Goal: Task Accomplishment & Management: Manage account settings

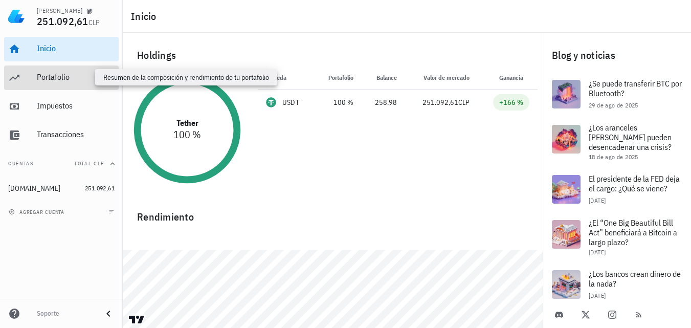
click at [77, 73] on div "Portafolio" at bounding box center [76, 77] width 78 height 10
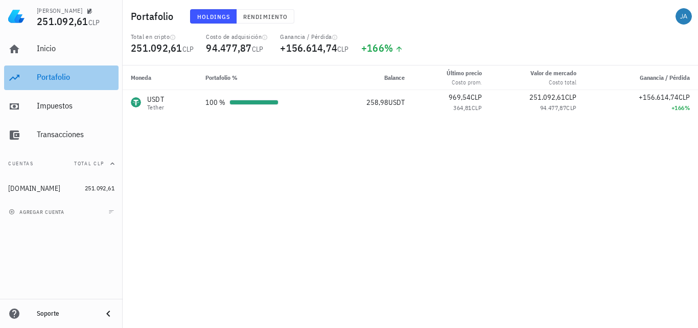
click at [56, 78] on div "Portafolio" at bounding box center [76, 77] width 78 height 10
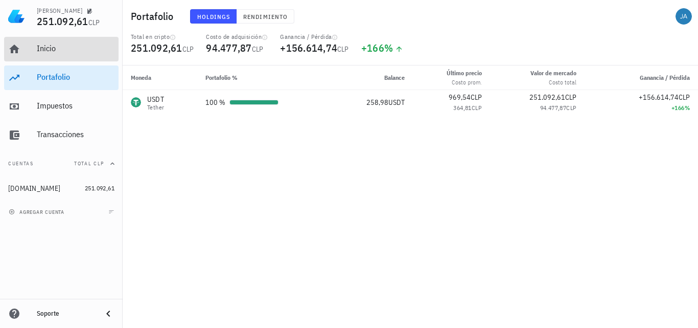
click at [72, 47] on div "Inicio" at bounding box center [76, 48] width 78 height 10
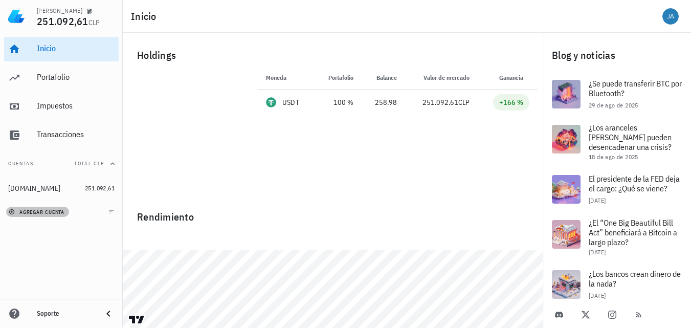
click at [37, 210] on span "agregar cuenta" at bounding box center [38, 212] width 54 height 7
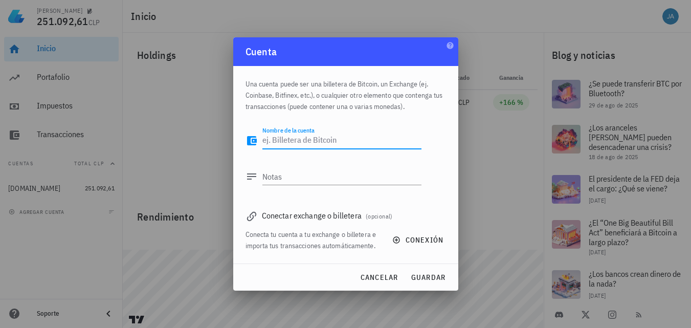
type textarea "b"
type textarea "[DOMAIN_NAME]"
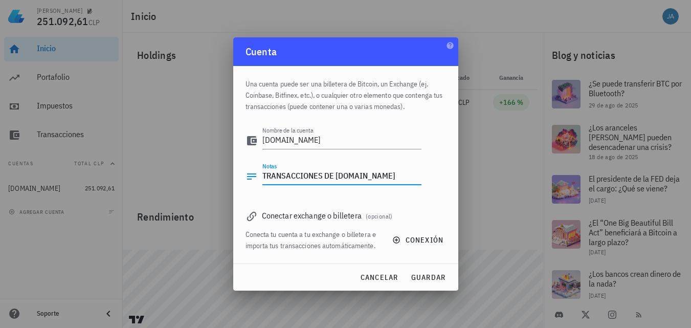
type textarea "TRANSACCIONES DE [DOMAIN_NAME]"
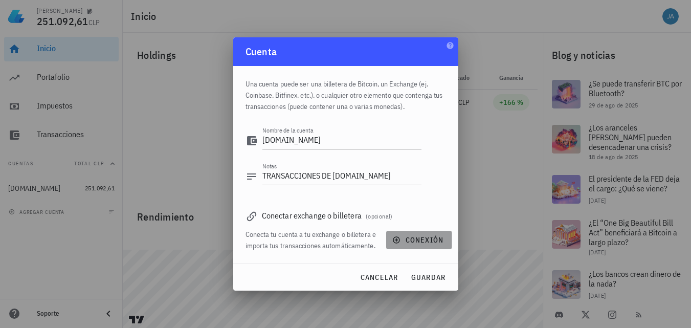
click at [402, 241] on span "conexión" at bounding box center [418, 239] width 49 height 9
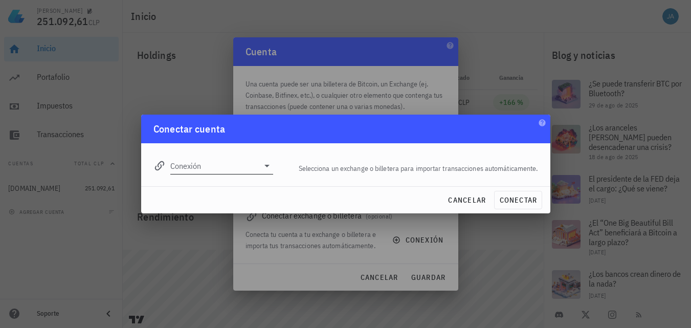
click at [264, 165] on icon at bounding box center [267, 166] width 12 height 12
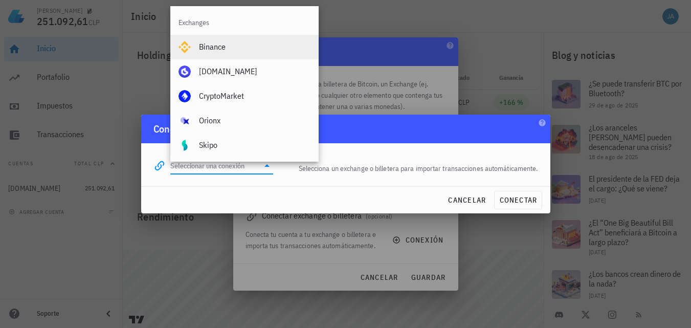
click at [242, 48] on div "Binance" at bounding box center [254, 47] width 111 height 10
type input "Binance"
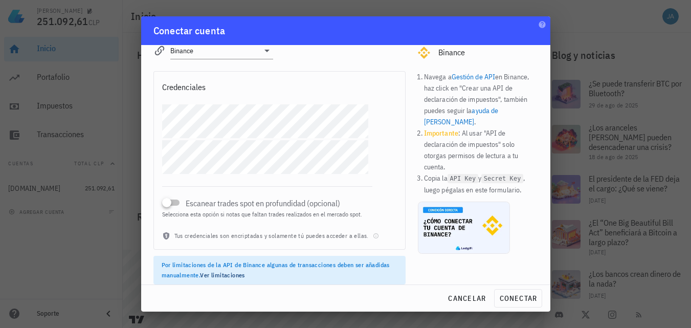
scroll to position [23, 0]
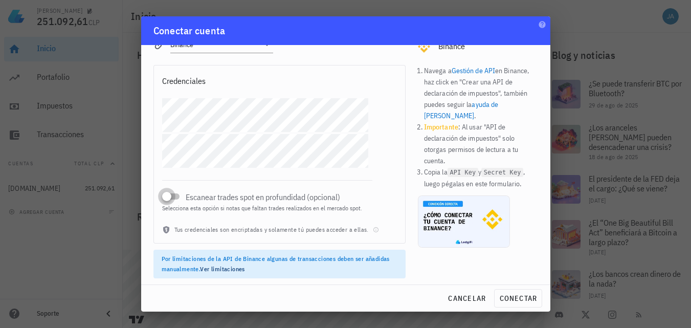
click at [173, 198] on div at bounding box center [167, 196] width 14 height 14
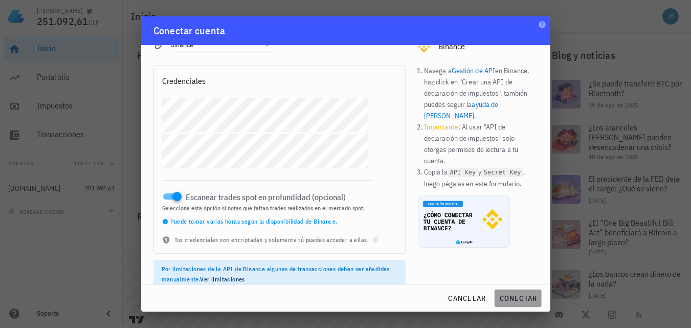
click at [522, 298] on span "conectar" at bounding box center [518, 297] width 38 height 9
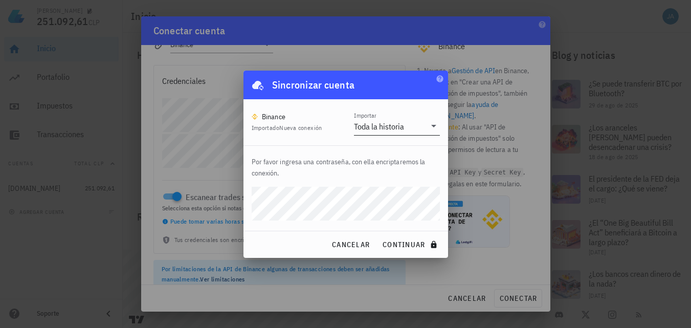
click at [431, 128] on icon at bounding box center [433, 126] width 12 height 12
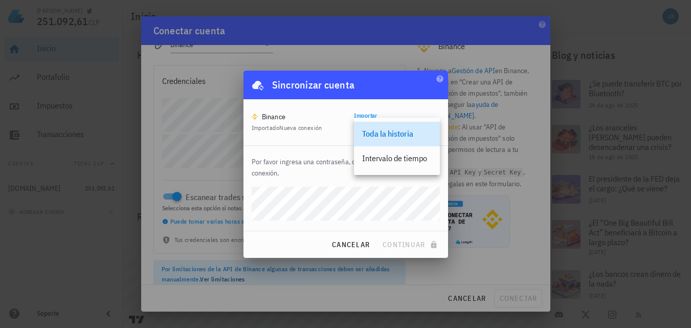
click at [313, 142] on div "Binance Importado Nueva conexión Importar Toda la historia" at bounding box center [345, 122] width 205 height 46
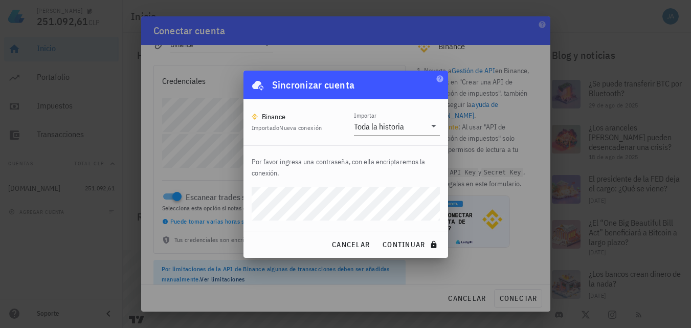
click at [273, 242] on div "cancelar continuar" at bounding box center [345, 244] width 205 height 27
click at [409, 243] on span "continuar" at bounding box center [410, 244] width 57 height 9
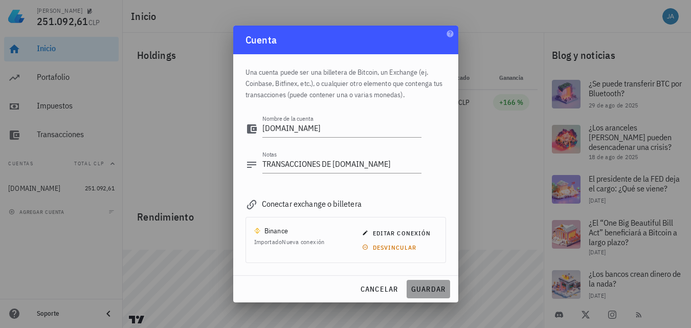
click at [416, 288] on span "guardar" at bounding box center [428, 288] width 35 height 9
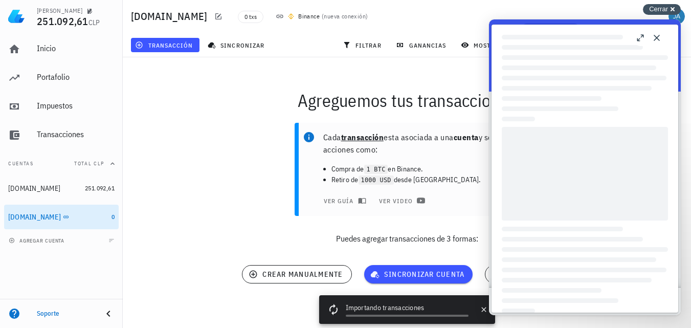
click at [658, 9] on span "Cerrar" at bounding box center [658, 9] width 19 height 8
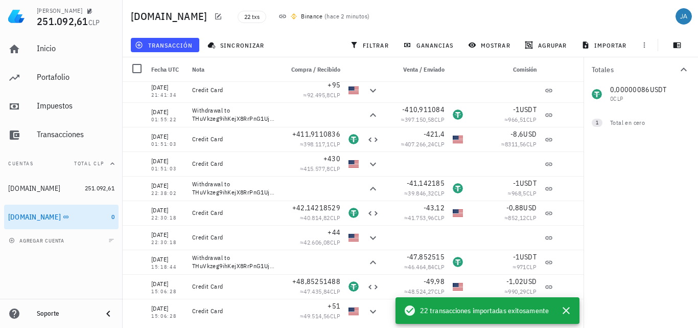
scroll to position [302, 0]
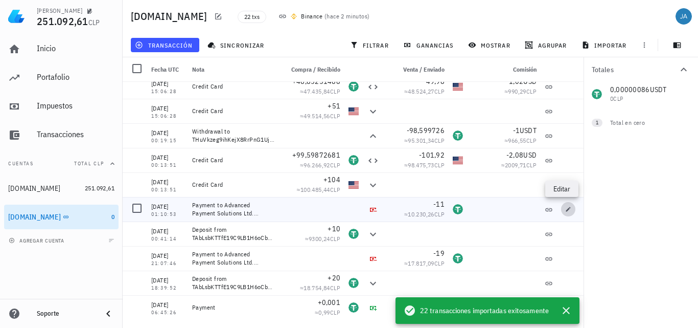
click at [566, 210] on icon "button" at bounding box center [569, 209] width 6 height 6
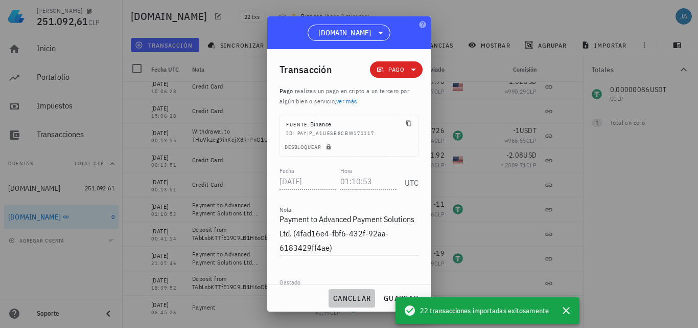
click at [355, 301] on span "cancelar" at bounding box center [352, 297] width 38 height 9
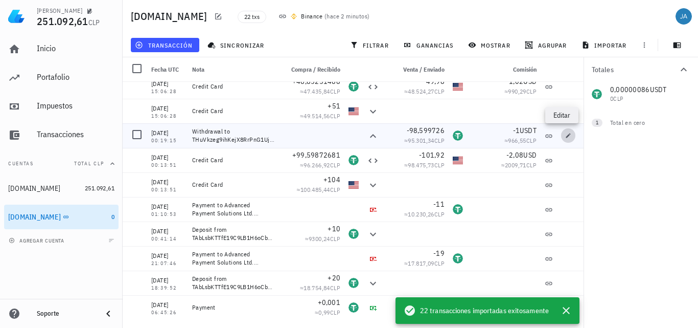
click at [566, 137] on icon "button" at bounding box center [569, 135] width 6 height 6
type input "[DATE]"
type input "00:19:15"
type textarea "Withdrawal to THuVkzeg9ihKejX8RrPnG1Ujidr2XKeyF8"
type input "98,599726"
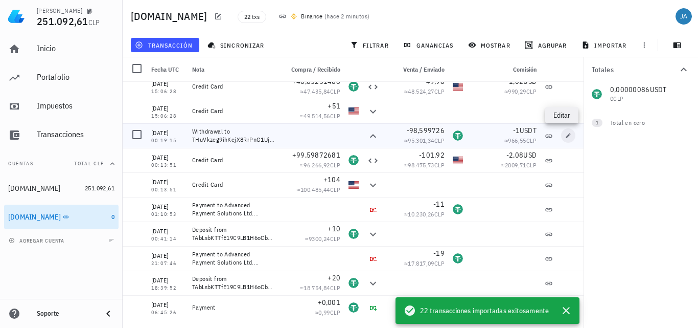
type input "1"
type input "USDT"
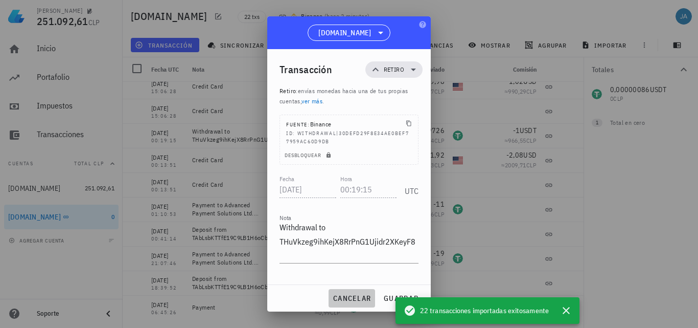
click at [347, 300] on span "cancelar" at bounding box center [352, 297] width 38 height 9
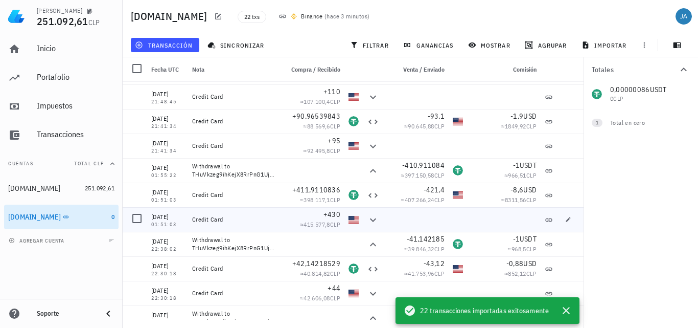
scroll to position [98, 0]
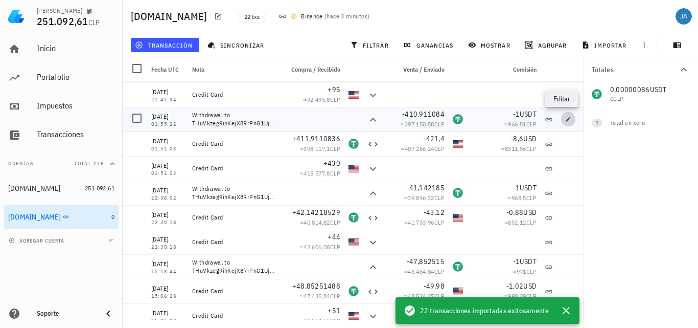
click at [566, 119] on icon "button" at bounding box center [569, 119] width 6 height 6
type input "[DATE]"
type input "01:55:22"
type input "410,911084"
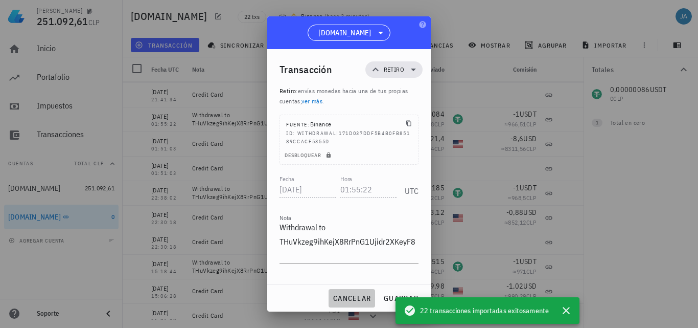
click at [349, 299] on span "cancelar" at bounding box center [352, 297] width 38 height 9
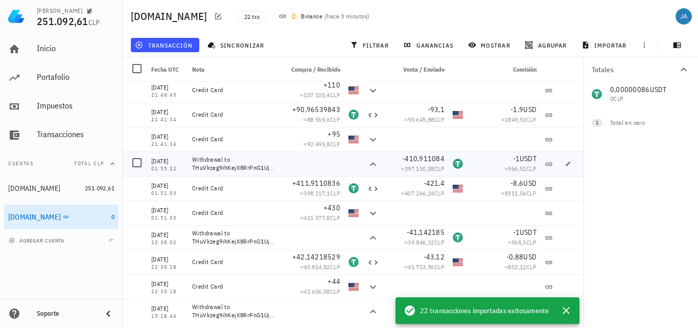
scroll to position [0, 0]
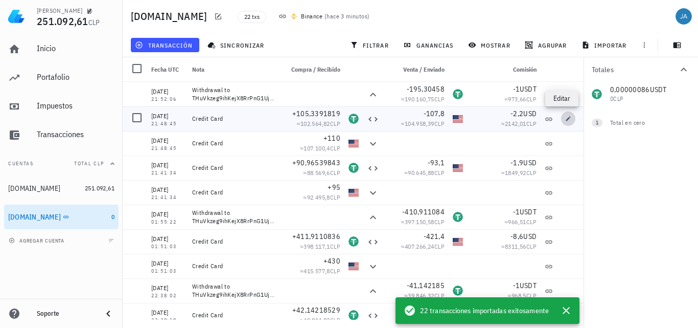
click at [566, 119] on icon "button" at bounding box center [569, 119] width 6 height 6
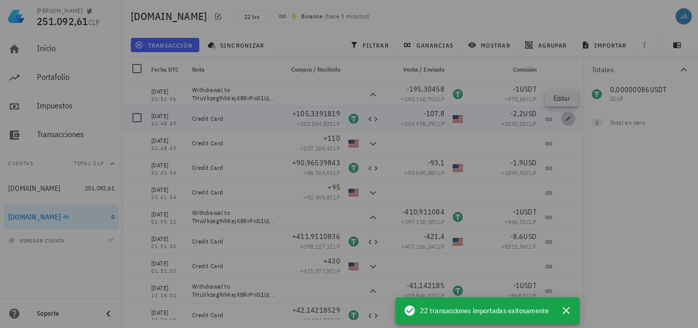
type input "[DATE]"
type input "21:48:45"
type textarea "Credit Card"
type input "105,3391819"
type input "USDT"
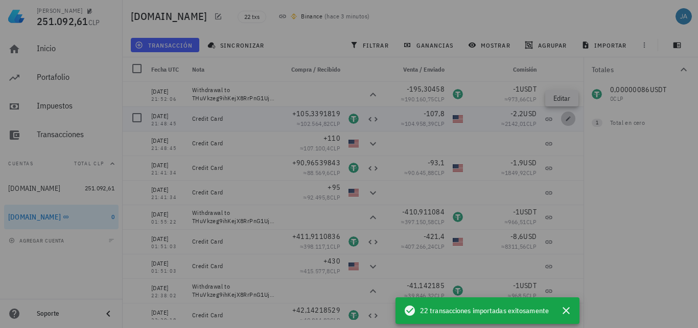
type input "107,8"
type input "USD"
type input "2,2"
type input "USD"
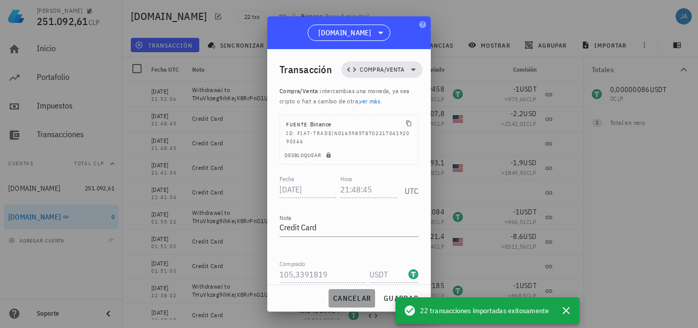
click at [362, 301] on span "cancelar" at bounding box center [352, 297] width 38 height 9
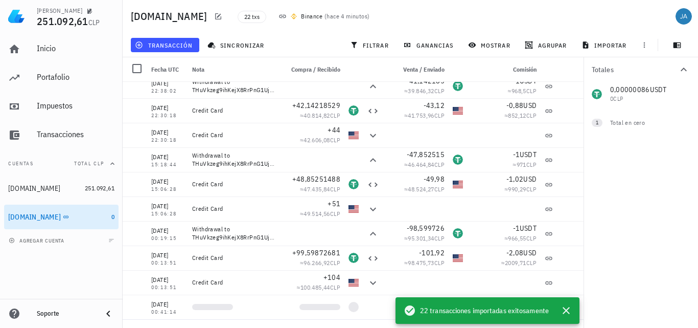
scroll to position [302, 0]
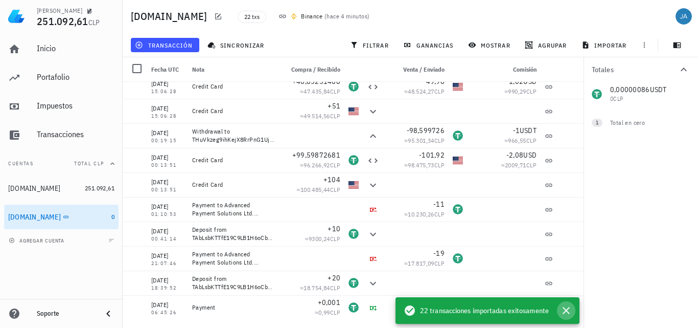
click at [569, 308] on icon "button" at bounding box center [566, 310] width 7 height 7
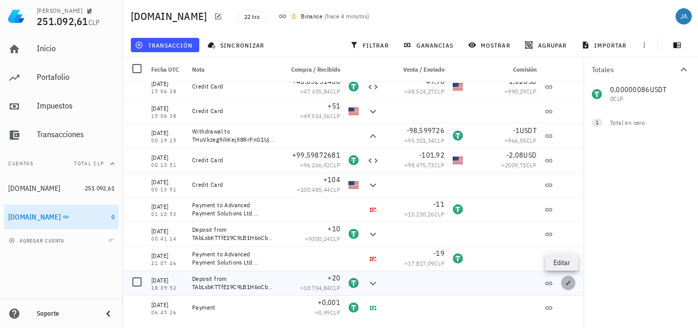
click at [567, 284] on icon "button" at bounding box center [569, 282] width 5 height 5
type input "[DATE]"
type input "18:39:52"
type textarea "Deposit from TAbLsbKTTfE19C9LB1H6oCbo6QMyuVP82K"
type input "20"
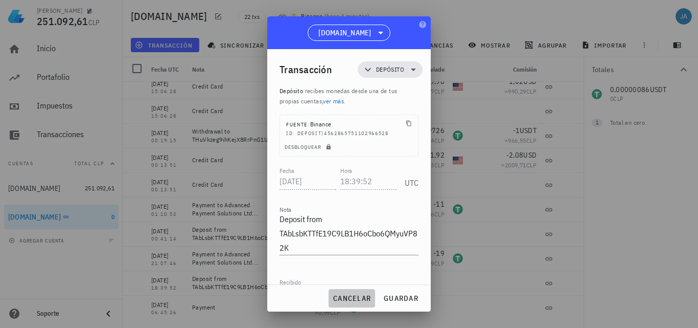
click at [345, 302] on span "cancelar" at bounding box center [352, 297] width 38 height 9
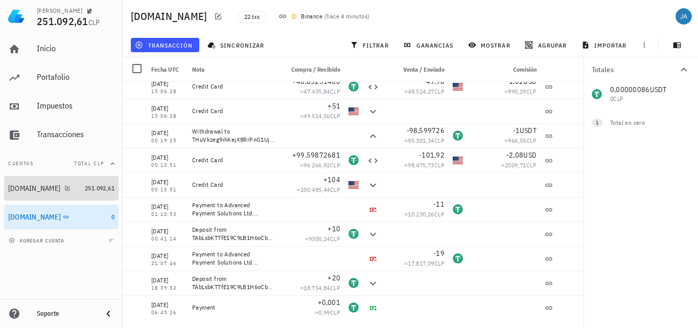
click at [34, 189] on div "[DOMAIN_NAME]" at bounding box center [34, 188] width 52 height 9
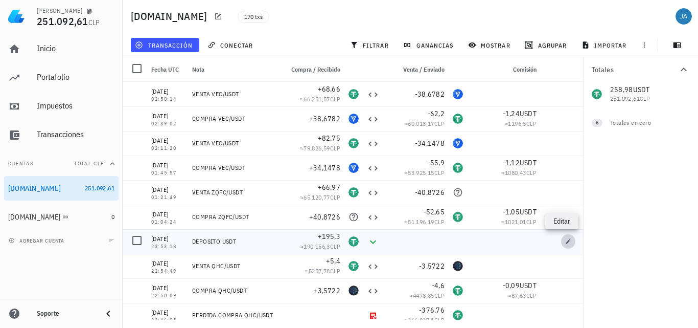
click at [566, 241] on icon "button" at bounding box center [569, 241] width 6 height 6
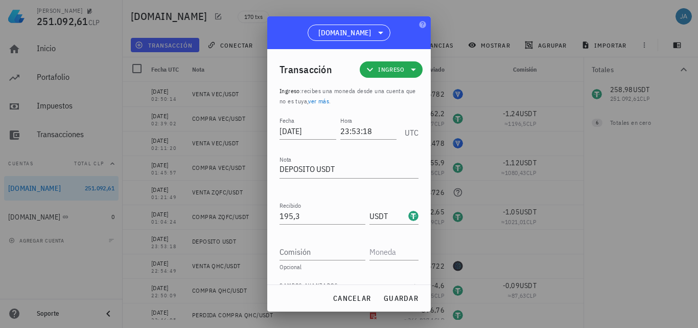
click at [411, 69] on icon at bounding box center [413, 70] width 5 height 3
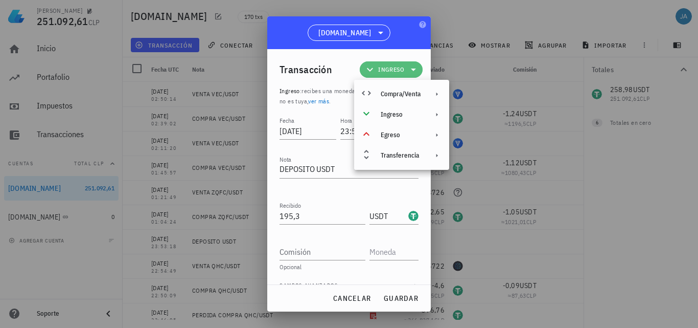
click at [411, 69] on icon at bounding box center [413, 70] width 5 height 3
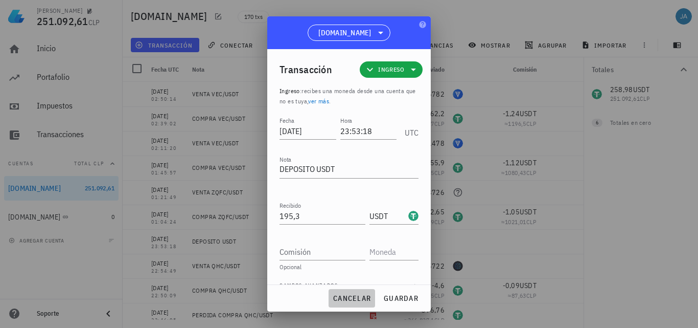
drag, startPoint x: 358, startPoint y: 301, endPoint x: 374, endPoint y: 190, distance: 112.2
click at [373, 202] on div "[DOMAIN_NAME] Transacción Ingreso Ingreso : recibes una moneda desde una cuenta…" at bounding box center [349, 163] width 164 height 295
click at [408, 67] on icon at bounding box center [414, 69] width 12 height 12
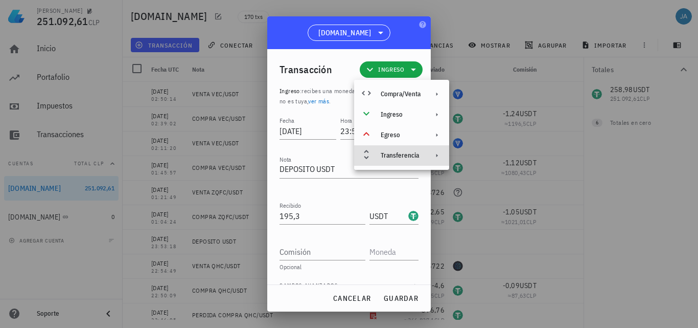
click at [401, 155] on div "Transferencia" at bounding box center [401, 155] width 40 height 8
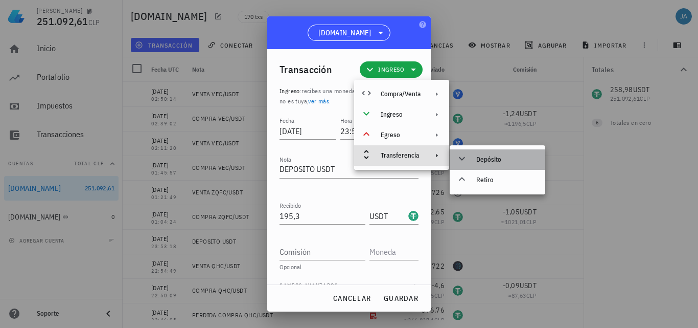
click at [487, 158] on div "Depósito" at bounding box center [507, 159] width 61 height 8
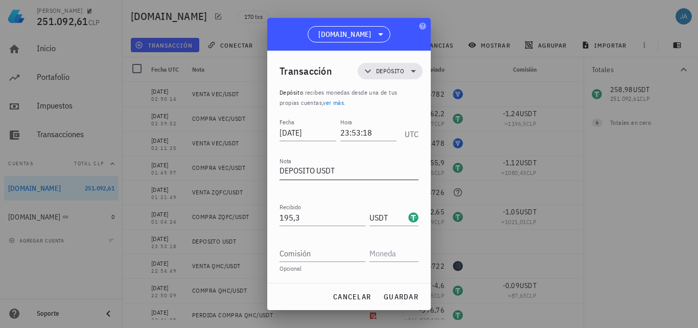
click at [360, 168] on textarea "DEPOSITO USDT" at bounding box center [349, 171] width 139 height 16
type textarea "DEPOSITO USDT DESDE BINANCE"
click at [395, 296] on span "guardar" at bounding box center [400, 296] width 35 height 9
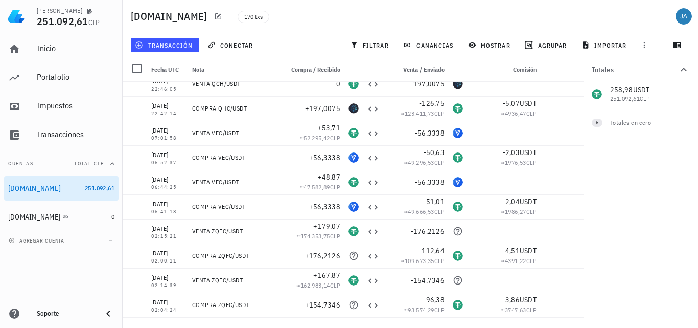
scroll to position [307, 0]
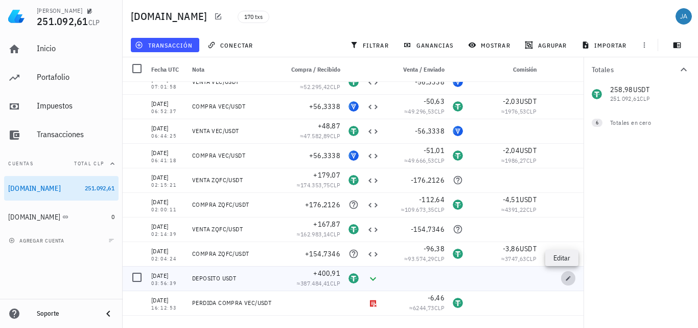
click at [561, 279] on span "button" at bounding box center [568, 278] width 14 height 6
type input "[DATE]"
type input "03:56:39"
type input "400,91"
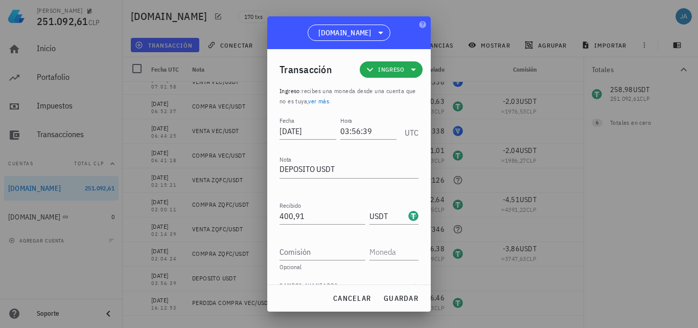
click at [413, 73] on icon at bounding box center [414, 69] width 12 height 12
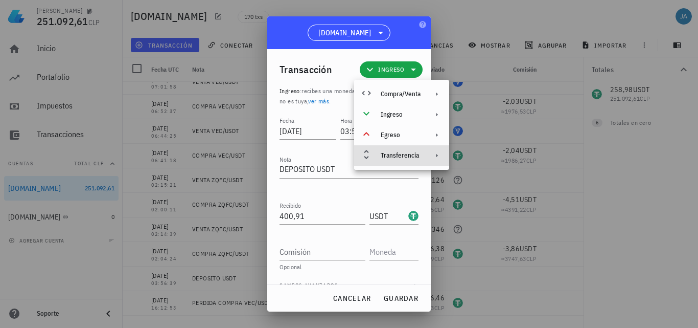
click at [402, 157] on div "Transferencia" at bounding box center [401, 155] width 40 height 8
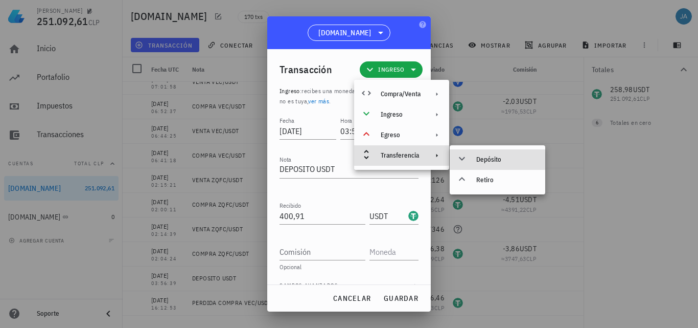
click at [489, 161] on div "Depósito" at bounding box center [507, 159] width 61 height 8
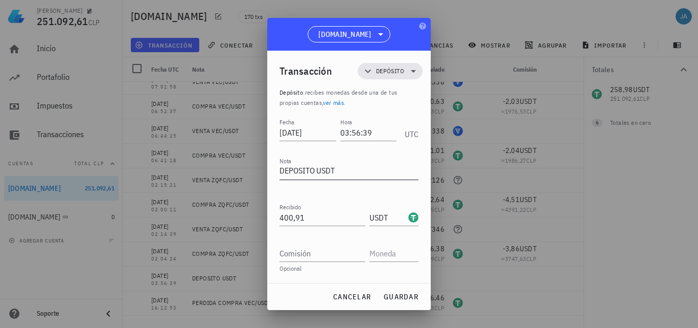
click at [353, 175] on textarea "DEPOSITO USDT" at bounding box center [349, 171] width 139 height 16
click at [392, 297] on span "guardar" at bounding box center [400, 296] width 35 height 9
type textarea "DEPOSITO USDT"
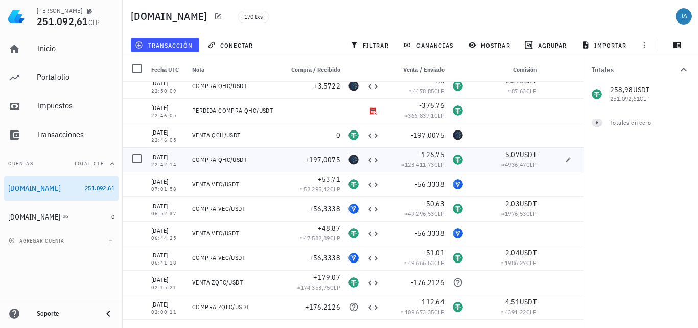
scroll to position [153, 0]
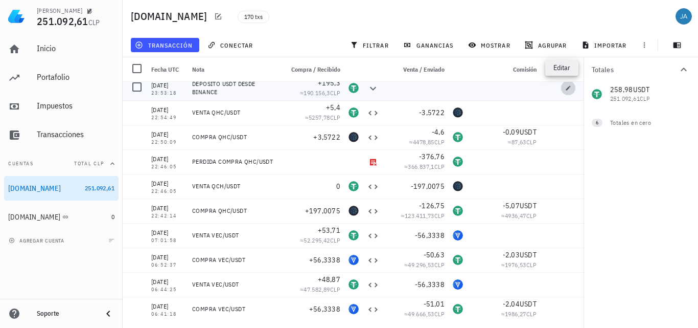
click at [566, 88] on icon "button" at bounding box center [569, 88] width 6 height 6
type input "[DATE]"
type input "23:53:18"
type textarea "DEPOSITO USDT DESDE BINANCE"
type input "195,3"
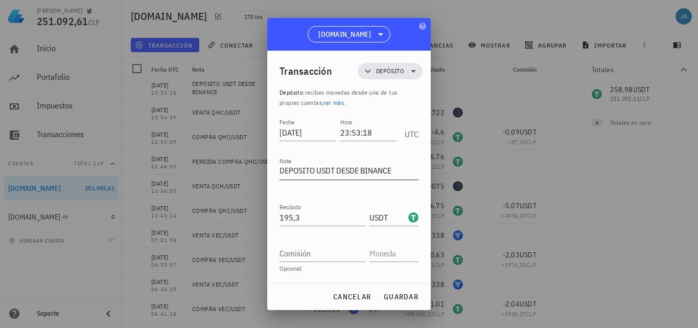
click at [396, 167] on textarea "DEPOSITO USDT DESDE BINANCE" at bounding box center [349, 171] width 139 height 16
type textarea "DEPOSITO USDT DESDE [DOMAIN_NAME]"
click at [405, 300] on span "guardar" at bounding box center [400, 296] width 35 height 9
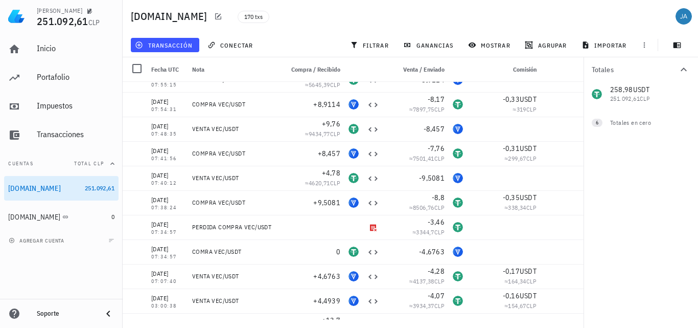
scroll to position [1074, 0]
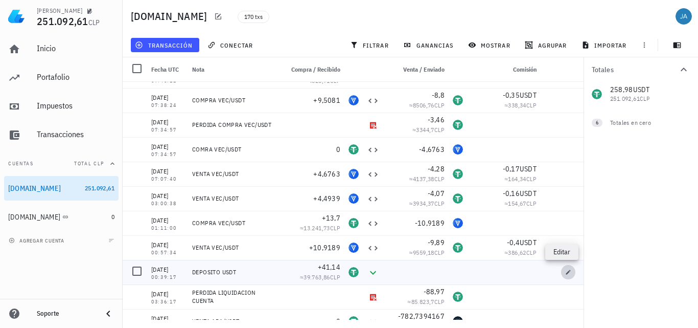
click at [566, 273] on icon "button" at bounding box center [569, 272] width 6 height 6
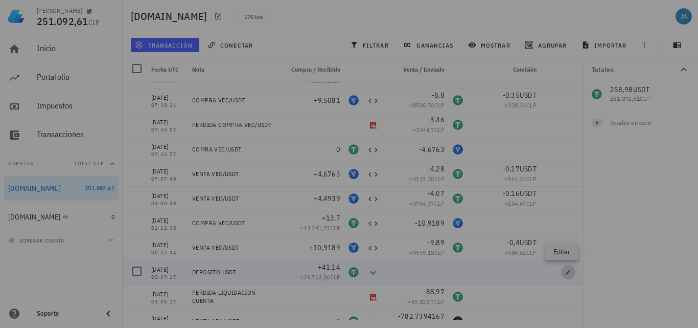
type input "[DATE]"
type input "00:39:17"
type textarea "DEPOSITO USDT"
type input "41,14"
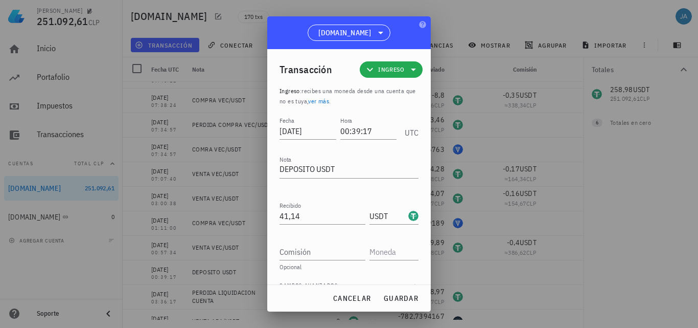
click at [408, 72] on icon at bounding box center [414, 69] width 12 height 12
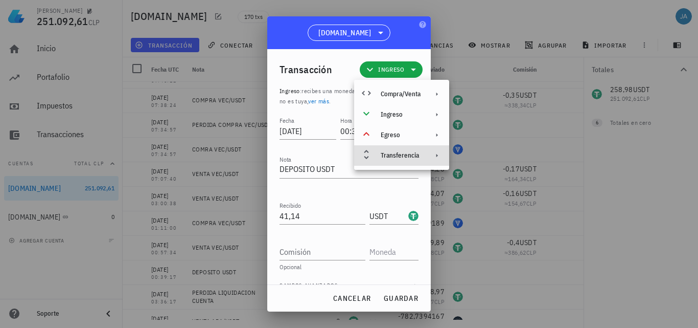
click at [405, 157] on div "Transferencia" at bounding box center [401, 155] width 40 height 8
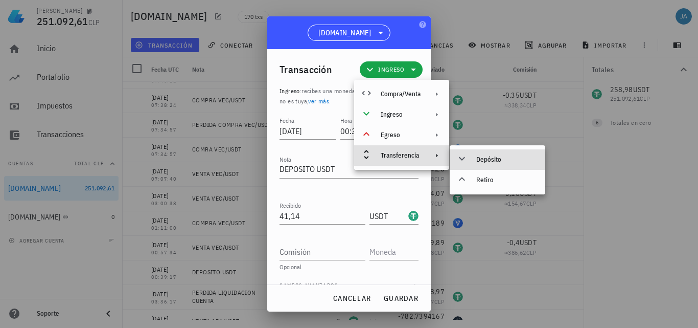
click at [496, 155] on div "Depósito" at bounding box center [507, 159] width 61 height 8
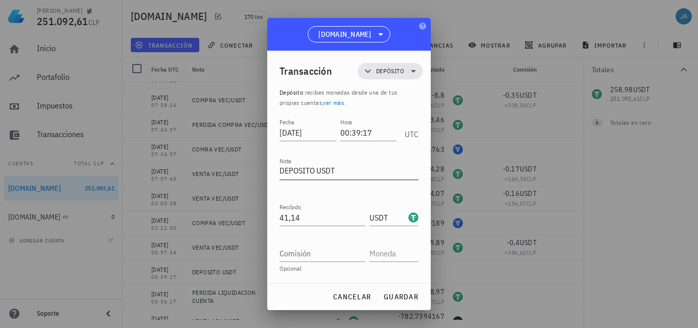
click at [364, 170] on textarea "DEPOSITO USDT" at bounding box center [349, 171] width 139 height 16
type textarea "DEPOSITO USDT DESDE [DOMAIN_NAME]"
click at [401, 297] on span "guardar" at bounding box center [400, 296] width 35 height 9
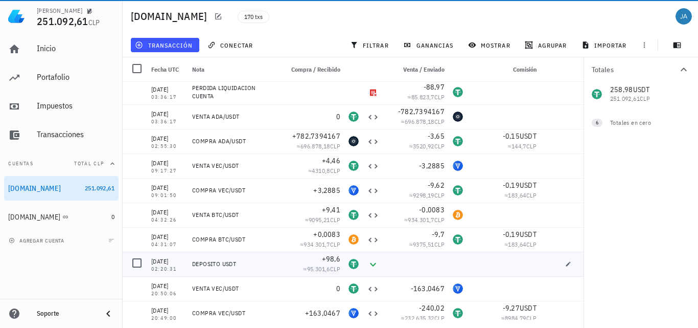
scroll to position [1381, 0]
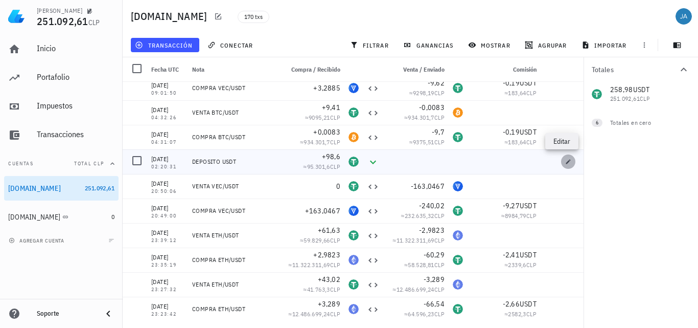
click at [567, 161] on icon "button" at bounding box center [569, 161] width 5 height 5
type input "[DATE]"
type input "02:20:31"
type input "98,6"
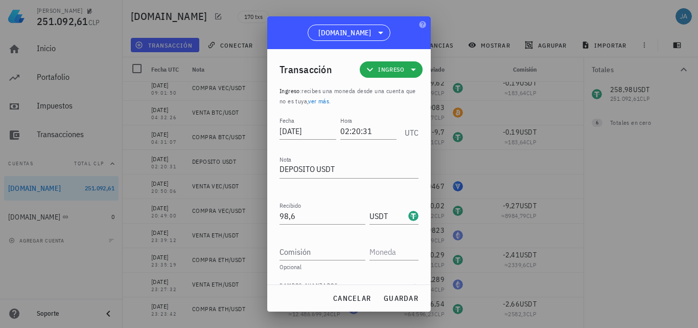
click at [397, 70] on span "Ingreso" at bounding box center [391, 69] width 26 height 10
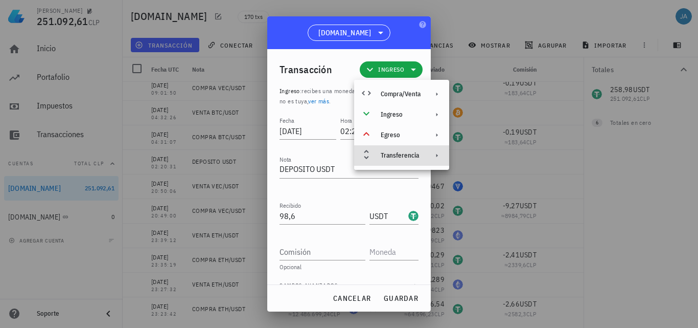
click at [405, 150] on div "Transferencia" at bounding box center [401, 155] width 95 height 20
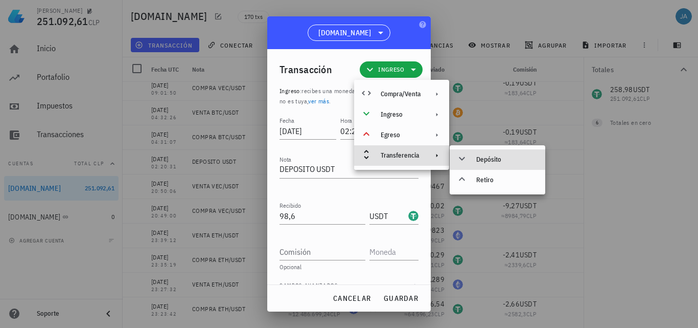
click at [482, 155] on div "Depósito" at bounding box center [507, 159] width 61 height 8
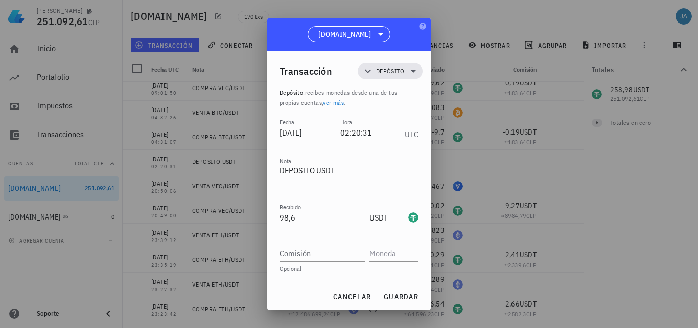
click at [366, 170] on textarea "DEPOSITO USDT" at bounding box center [349, 171] width 139 height 16
type textarea "DEPOSITO USDT DESDE [DOMAIN_NAME]"
click at [405, 297] on span "guardar" at bounding box center [400, 296] width 35 height 9
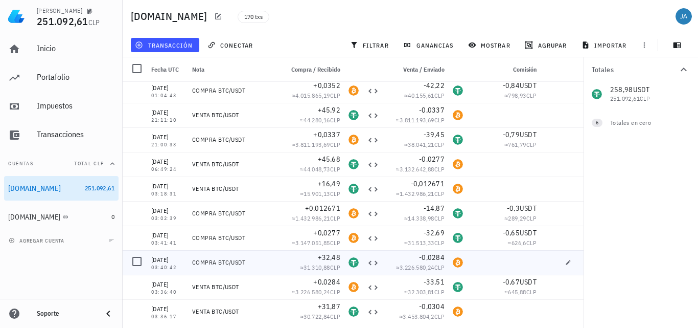
scroll to position [3934, 0]
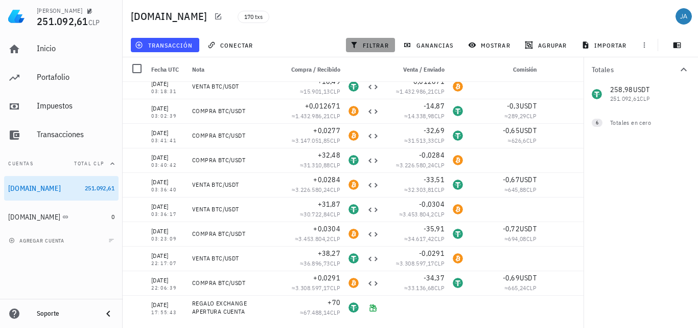
click at [377, 47] on span "filtrar" at bounding box center [370, 45] width 37 height 8
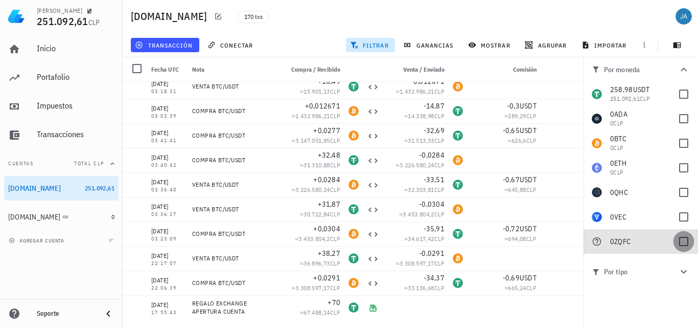
click at [687, 239] on div at bounding box center [683, 241] width 17 height 17
checkbox input "true"
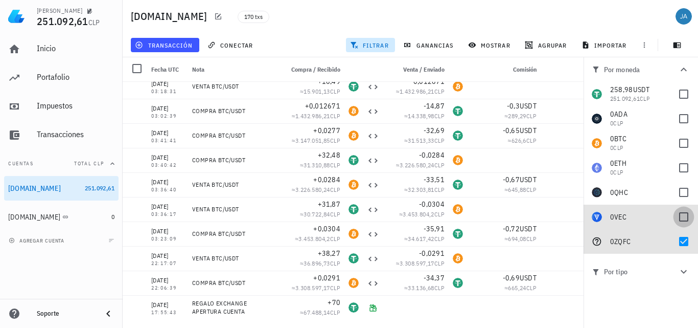
click at [684, 218] on div at bounding box center [683, 216] width 17 height 17
checkbox input "true"
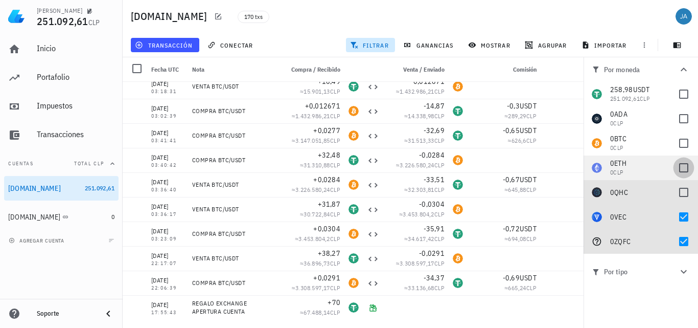
click at [684, 190] on div at bounding box center [683, 192] width 17 height 17
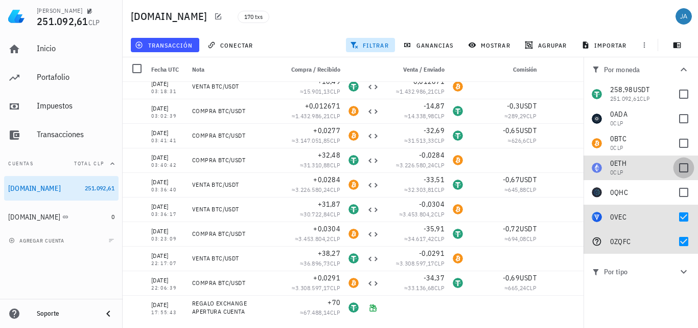
click at [684, 171] on div at bounding box center [683, 167] width 17 height 17
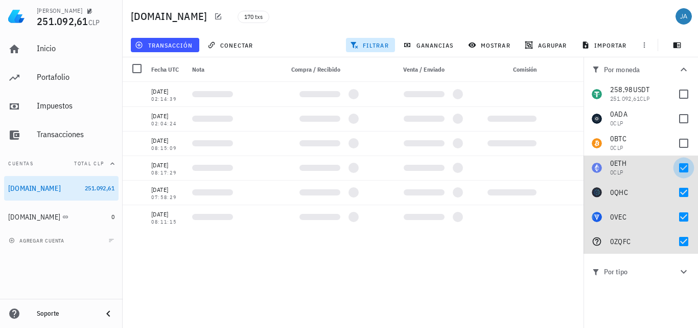
checkbox input "true"
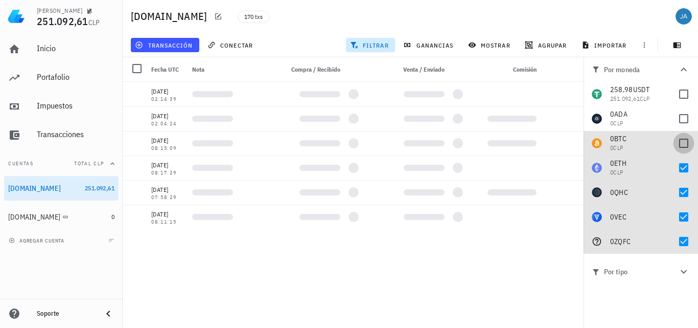
click at [688, 144] on div at bounding box center [683, 142] width 17 height 17
checkbox input "true"
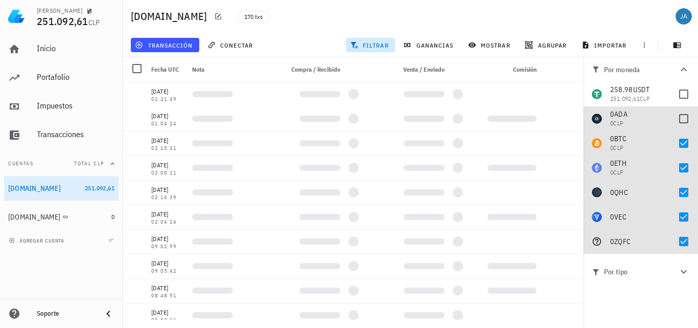
click at [686, 120] on div at bounding box center [683, 118] width 17 height 17
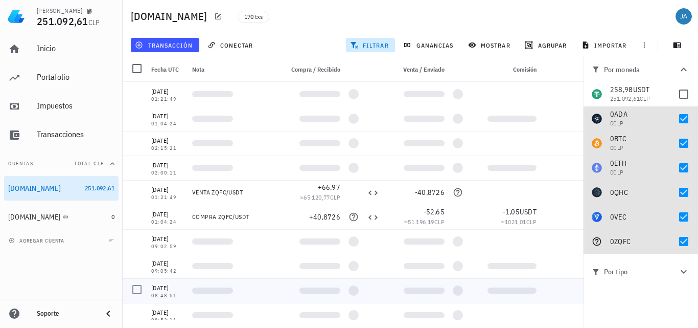
checkbox input "true"
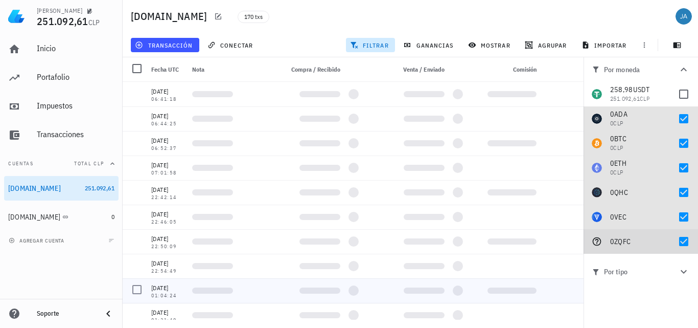
click at [682, 239] on div at bounding box center [683, 241] width 17 height 17
click at [684, 220] on div at bounding box center [683, 216] width 17 height 17
click at [683, 191] on div at bounding box center [683, 192] width 17 height 17
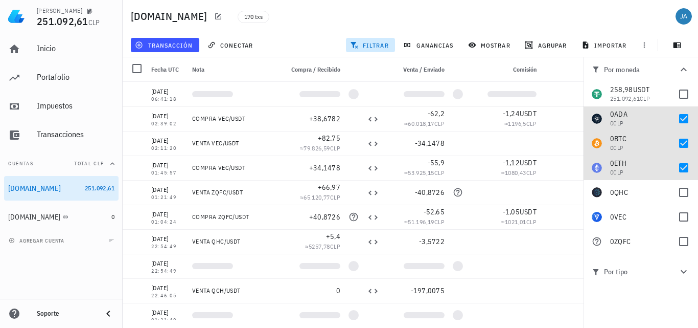
checkbox input "false"
click at [683, 168] on div at bounding box center [683, 167] width 17 height 17
click at [685, 139] on div at bounding box center [683, 142] width 17 height 17
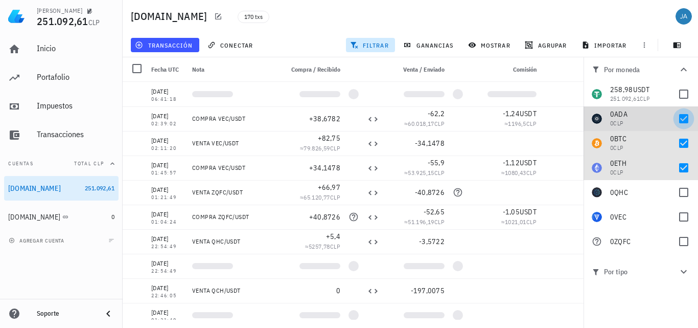
checkbox input "false"
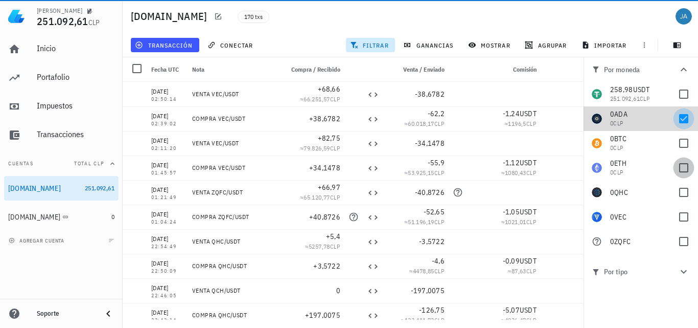
click at [686, 118] on div at bounding box center [683, 118] width 17 height 17
checkbox input "false"
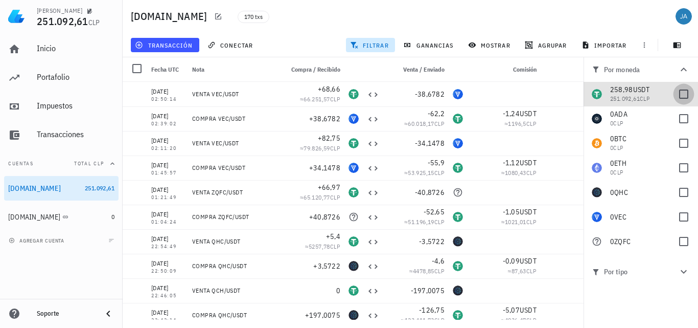
click at [684, 92] on div at bounding box center [683, 93] width 17 height 17
checkbox input "true"
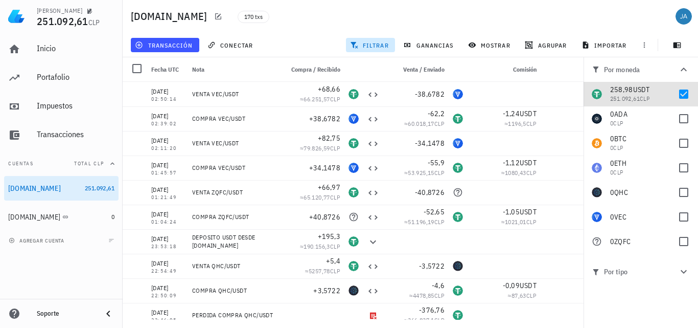
click at [682, 272] on icon "button" at bounding box center [684, 271] width 12 height 12
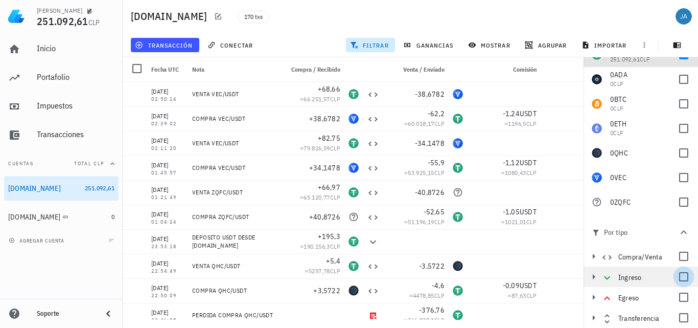
click at [678, 277] on div at bounding box center [683, 276] width 17 height 17
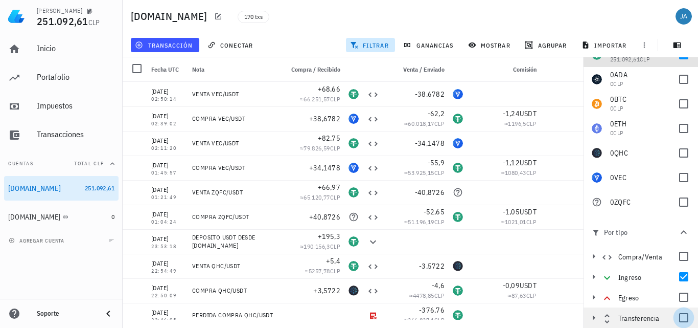
click at [675, 315] on div at bounding box center [683, 317] width 17 height 17
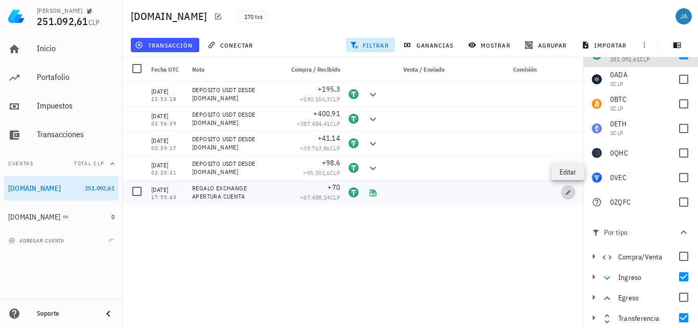
click at [570, 191] on icon "button" at bounding box center [569, 192] width 6 height 6
type input "[DATE]"
type input "17:55:43"
type textarea "REGALO EXCHANGE APERTURA CUENTA"
type input "70"
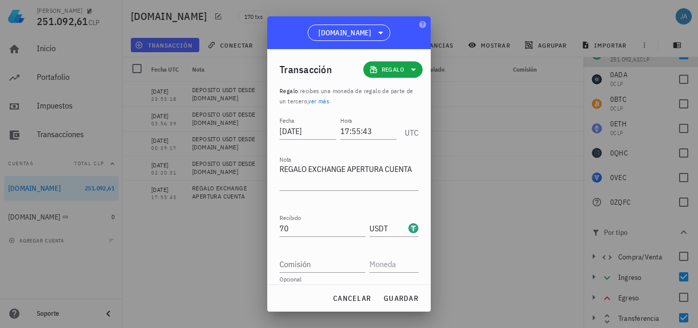
click at [570, 191] on div at bounding box center [349, 164] width 698 height 328
click at [359, 302] on span "cancelar" at bounding box center [352, 297] width 38 height 9
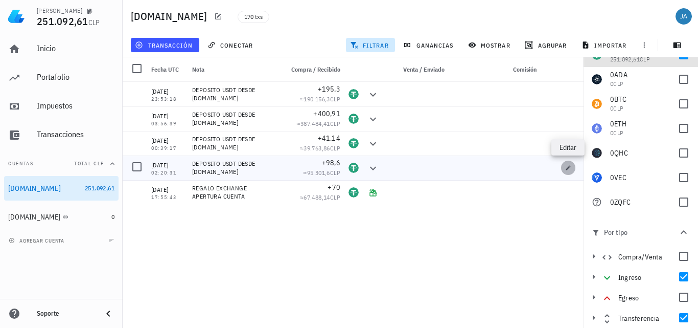
click at [569, 169] on icon "button" at bounding box center [569, 168] width 6 height 6
type input "[DATE]"
type input "02:20:31"
type textarea "DEPOSITO USDT DESDE [DOMAIN_NAME]"
type input "98,6"
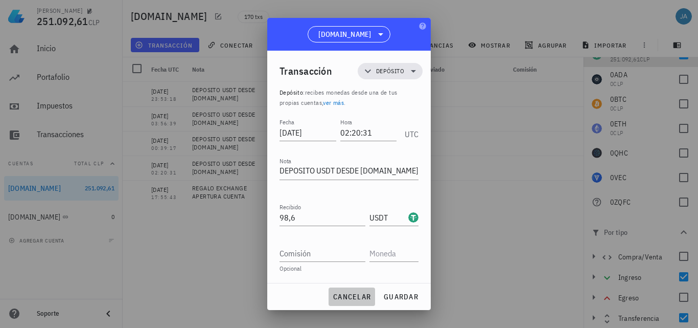
drag, startPoint x: 345, startPoint y: 297, endPoint x: 459, endPoint y: 211, distance: 142.4
click at [345, 295] on span "cancelar" at bounding box center [352, 296] width 38 height 9
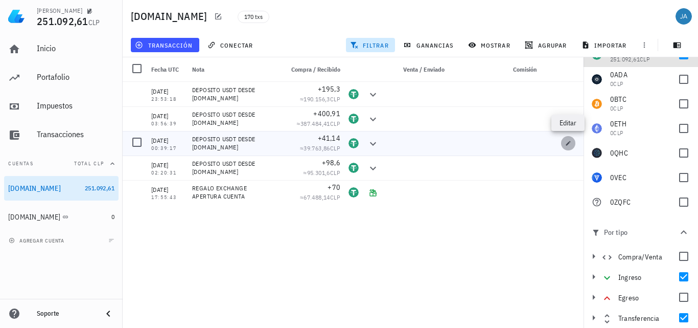
click at [569, 145] on icon "button" at bounding box center [569, 143] width 6 height 6
type input "[DATE]"
type input "00:39:17"
type input "41,14"
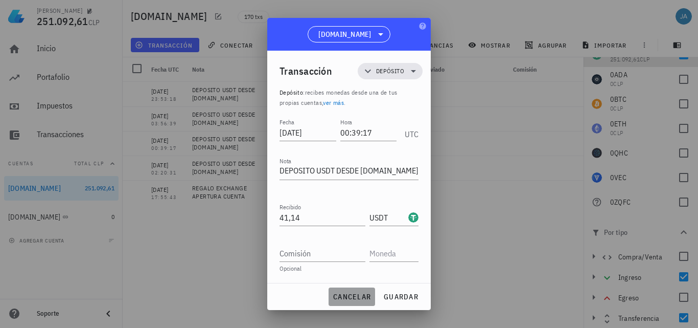
click at [347, 295] on span "cancelar" at bounding box center [352, 296] width 38 height 9
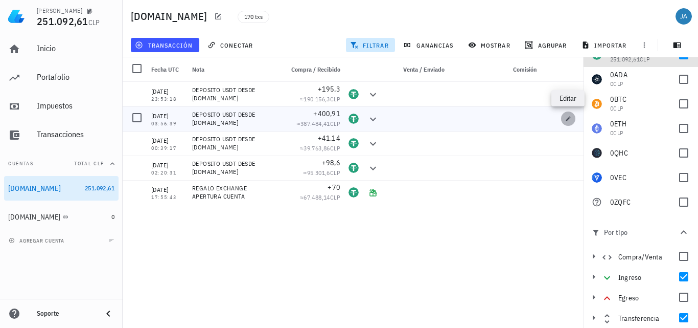
click at [571, 120] on icon "button" at bounding box center [569, 119] width 6 height 6
type input "[DATE]"
type input "03:56:39"
type input "400,91"
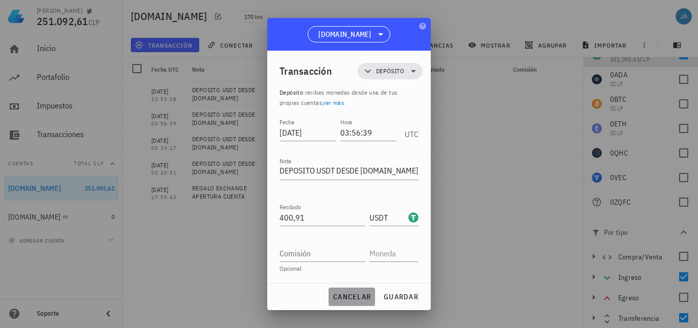
click at [345, 299] on span "cancelar" at bounding box center [352, 296] width 38 height 9
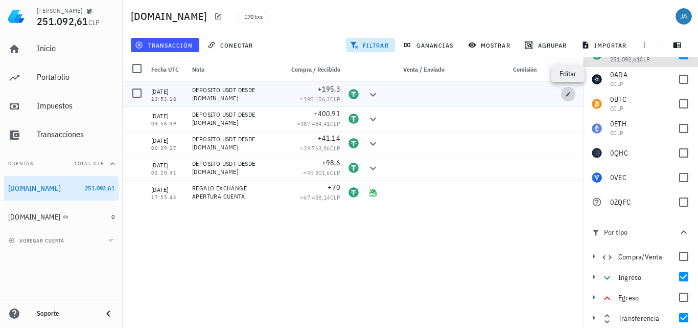
click at [570, 97] on button "button" at bounding box center [568, 94] width 14 height 14
type input "[DATE]"
type input "23:53:18"
type input "195,3"
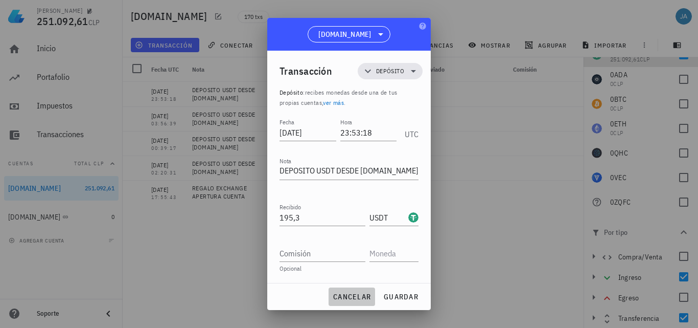
click at [346, 297] on span "cancelar" at bounding box center [352, 296] width 38 height 9
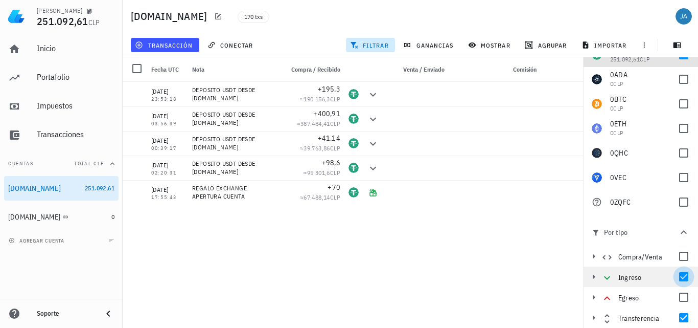
click at [675, 277] on div at bounding box center [683, 276] width 17 height 17
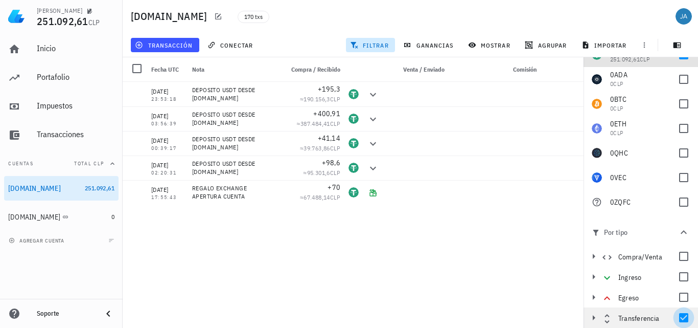
click at [680, 315] on div at bounding box center [683, 317] width 17 height 17
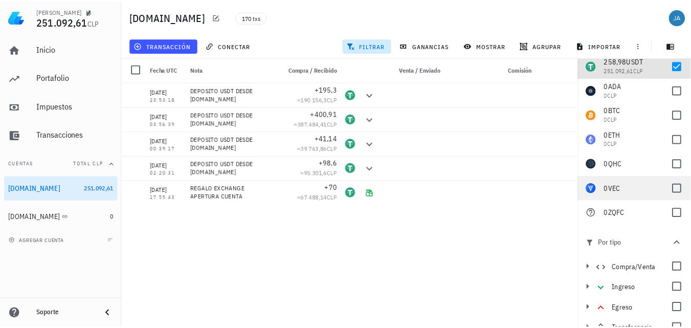
scroll to position [0, 0]
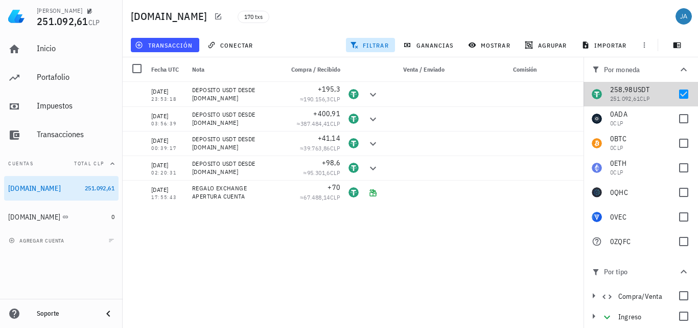
drag, startPoint x: 677, startPoint y: 88, endPoint x: 197, endPoint y: 56, distance: 481.7
click at [678, 88] on div at bounding box center [683, 93] width 17 height 17
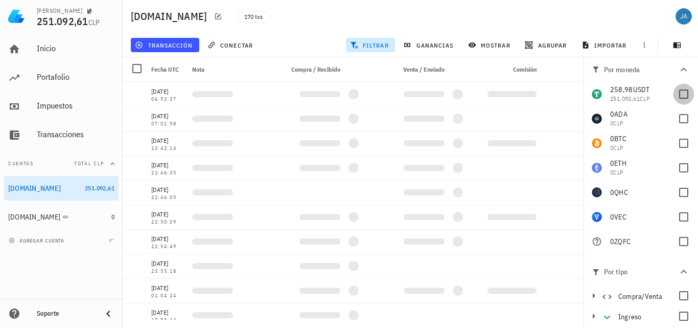
checkbox input "false"
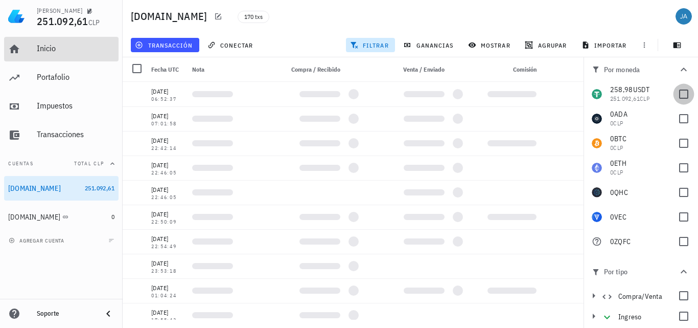
click at [56, 50] on div "Inicio" at bounding box center [76, 48] width 78 height 10
click at [48, 46] on div "Inicio" at bounding box center [76, 48] width 78 height 10
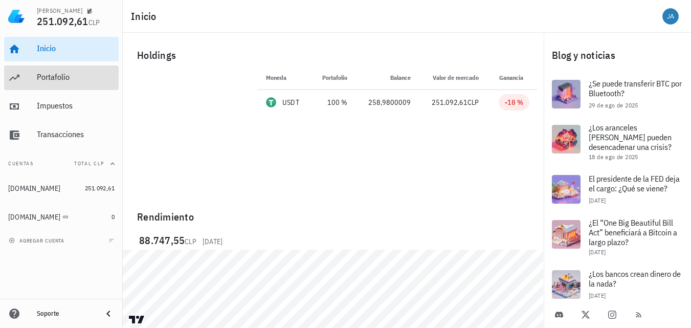
click at [59, 74] on div "Portafolio" at bounding box center [76, 77] width 78 height 10
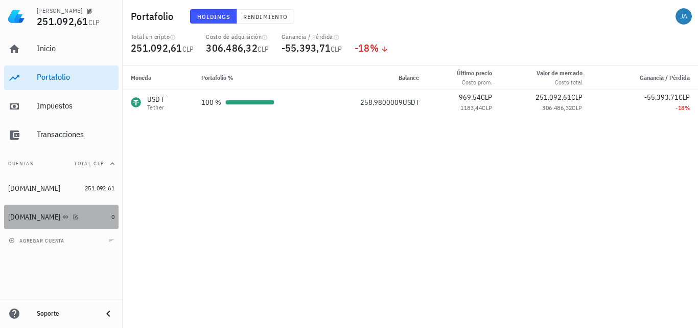
click at [35, 219] on div "[DOMAIN_NAME]" at bounding box center [34, 217] width 52 height 9
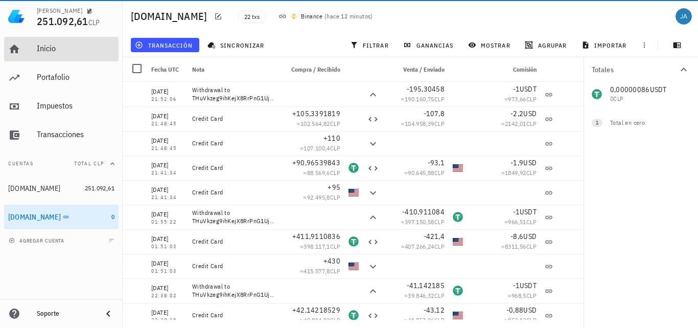
click at [49, 51] on div "Inicio" at bounding box center [76, 48] width 78 height 10
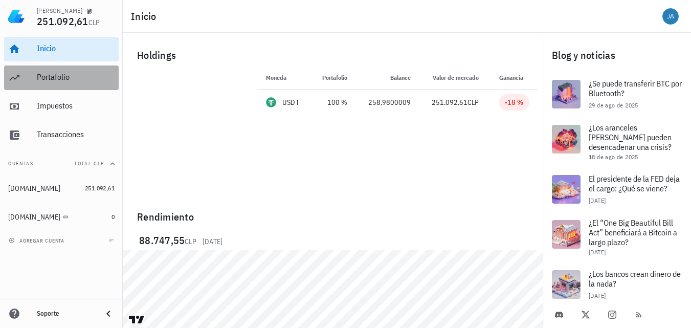
click at [61, 80] on div "Portafolio" at bounding box center [76, 77] width 78 height 10
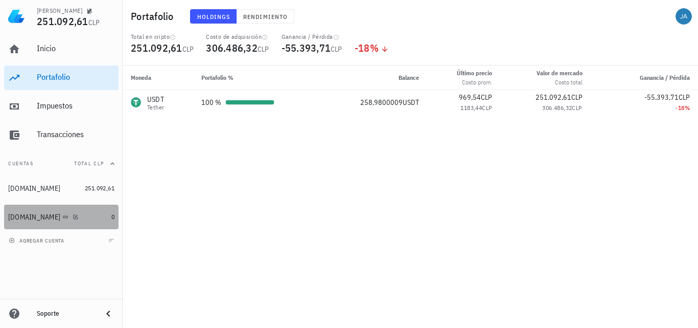
click at [52, 220] on div "[DOMAIN_NAME]" at bounding box center [34, 217] width 52 height 9
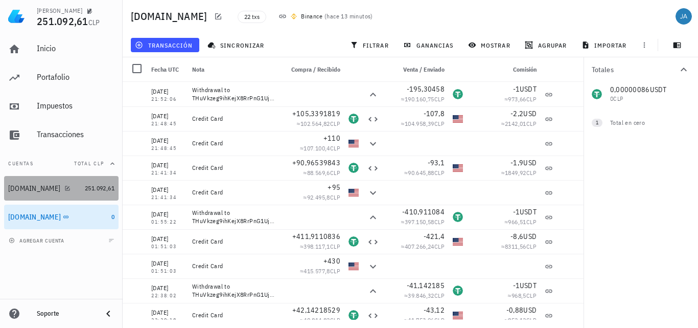
click at [28, 189] on div "[DOMAIN_NAME]" at bounding box center [34, 188] width 52 height 9
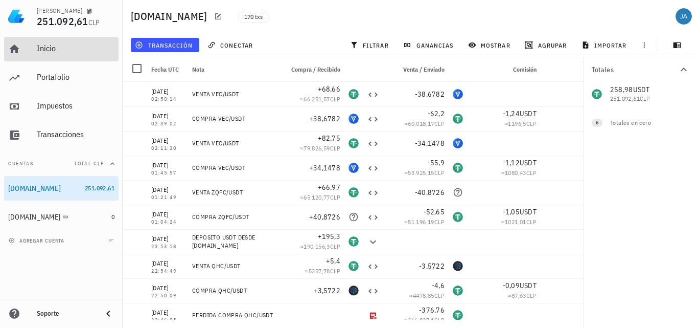
click at [52, 47] on div "Inicio" at bounding box center [76, 48] width 78 height 10
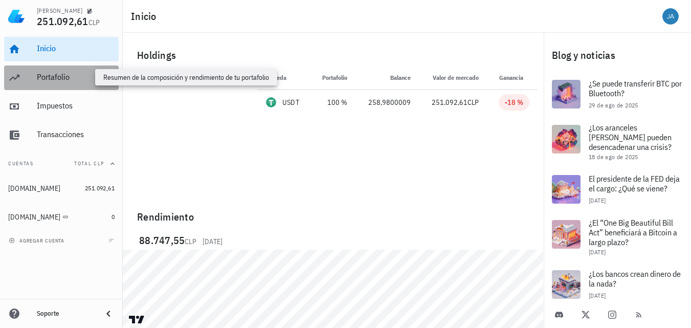
click at [59, 76] on div "Portafolio" at bounding box center [76, 77] width 78 height 10
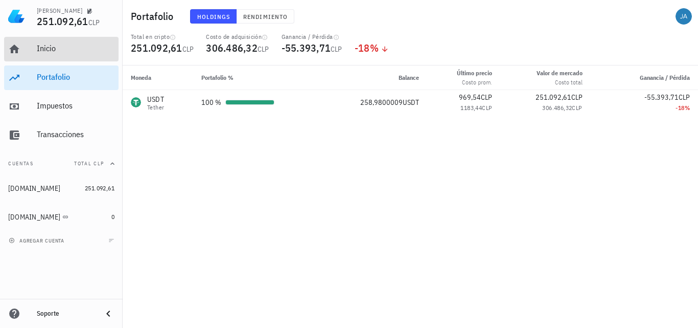
click at [58, 52] on div "Inicio" at bounding box center [76, 48] width 78 height 10
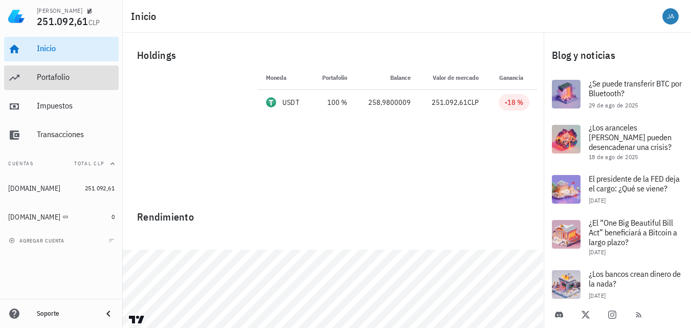
click at [70, 83] on div "Portafolio" at bounding box center [76, 77] width 78 height 23
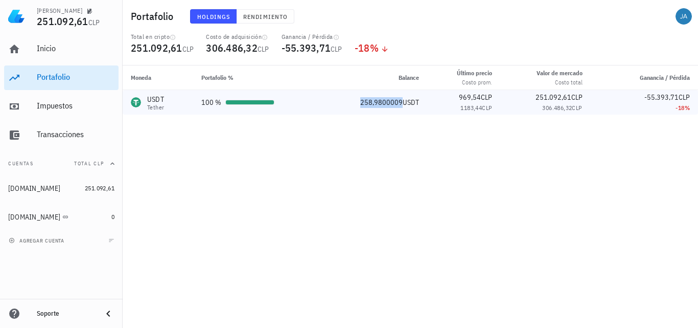
click at [379, 102] on span "258,9800009" at bounding box center [381, 102] width 42 height 9
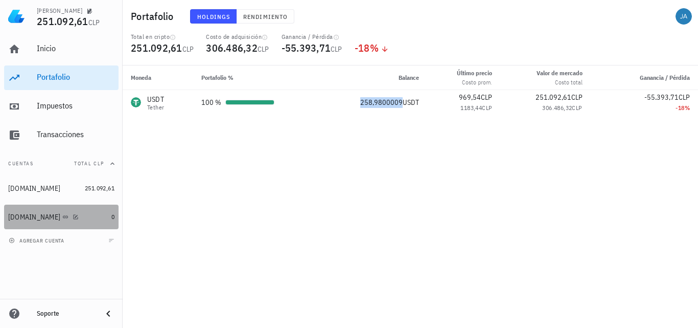
click at [27, 219] on div "[DOMAIN_NAME]" at bounding box center [34, 217] width 52 height 9
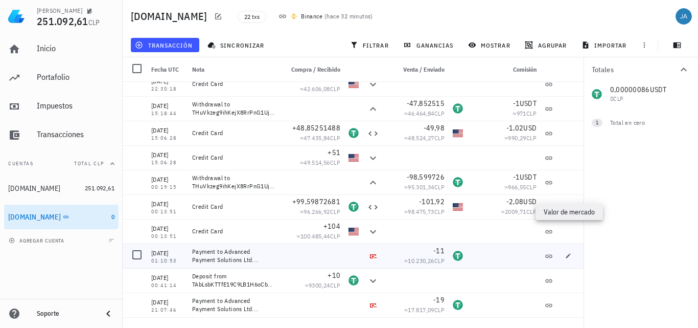
scroll to position [302, 0]
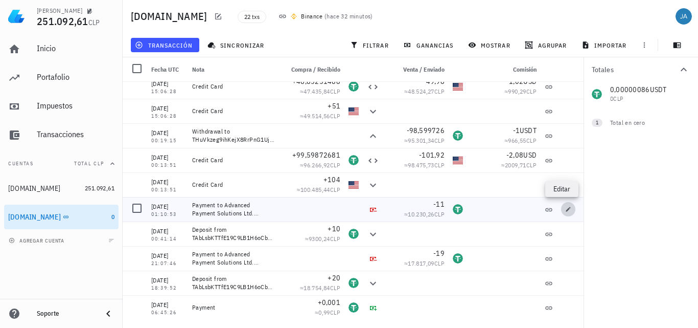
click at [564, 206] on button "button" at bounding box center [568, 209] width 14 height 14
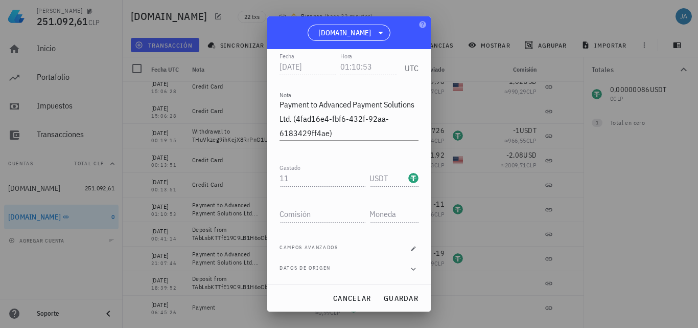
scroll to position [63, 0]
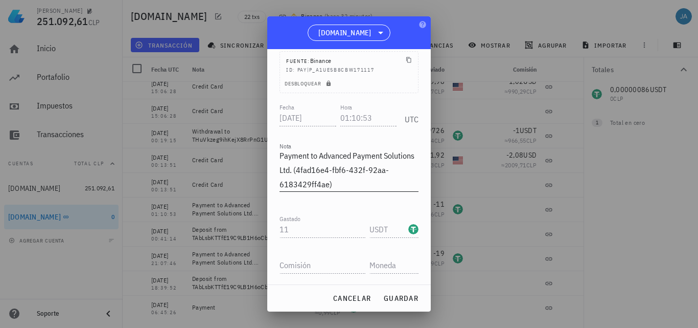
drag, startPoint x: 279, startPoint y: 155, endPoint x: 328, endPoint y: 173, distance: 52.1
click at [328, 173] on div "Transacción Pago Pago : realizas un pago en cripto a un tercero por algún bien …" at bounding box center [349, 166] width 164 height 235
drag, startPoint x: 280, startPoint y: 155, endPoint x: 296, endPoint y: 159, distance: 15.9
click at [296, 159] on div "Transacción Pago Pago : realizas un pago en cripto a un tercero por algún bien …" at bounding box center [349, 166] width 164 height 235
drag, startPoint x: 280, startPoint y: 155, endPoint x: 353, endPoint y: 183, distance: 78.2
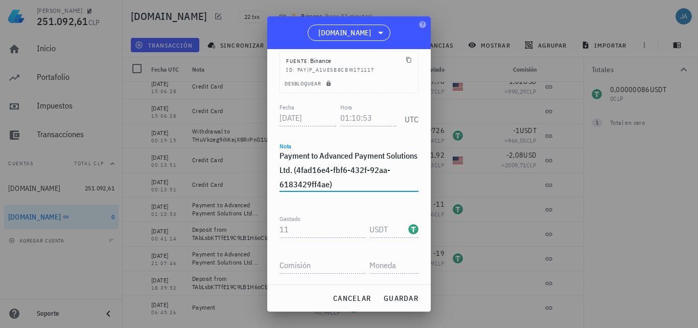
click at [353, 183] on textarea "Payment to Advanced Payment Solutions Ltd. (4fad16e4-fbf6-432f-92aa-6183429ff4a…" at bounding box center [349, 169] width 139 height 43
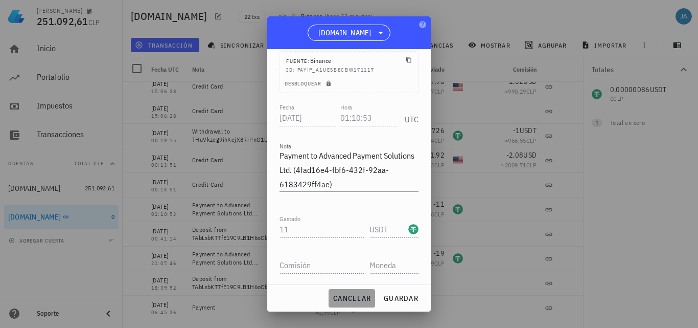
click at [361, 299] on span "cancelar" at bounding box center [352, 297] width 38 height 9
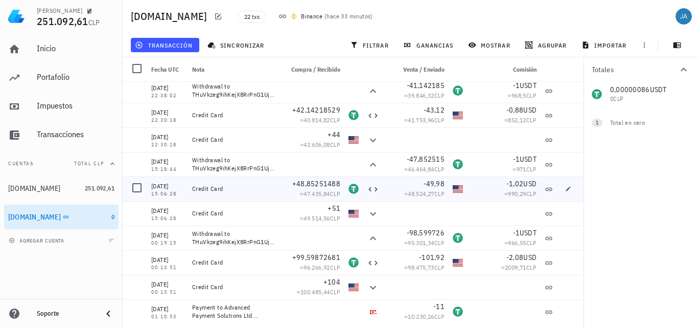
scroll to position [149, 0]
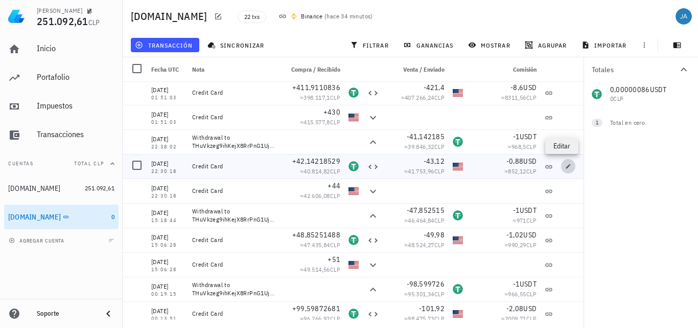
click at [566, 166] on icon "button" at bounding box center [569, 166] width 6 height 6
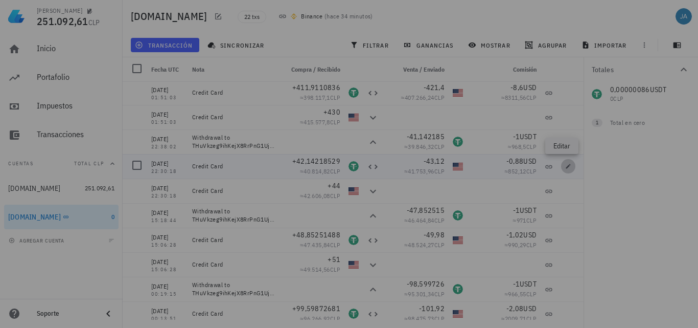
type input "[DATE]"
type input "22:30:18"
type textarea "Credit Card"
type input "42,14218529"
type input "USDT"
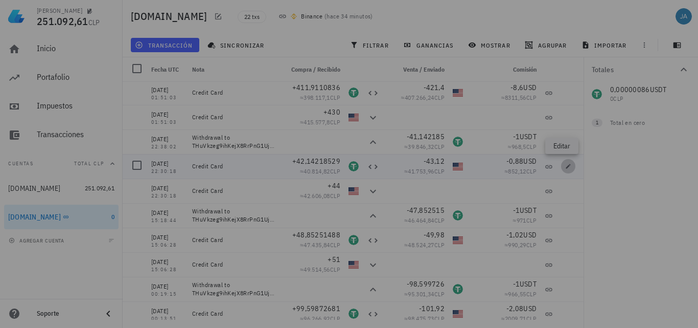
type input "43,12"
type input "USD"
type input "0,88"
type input "USD"
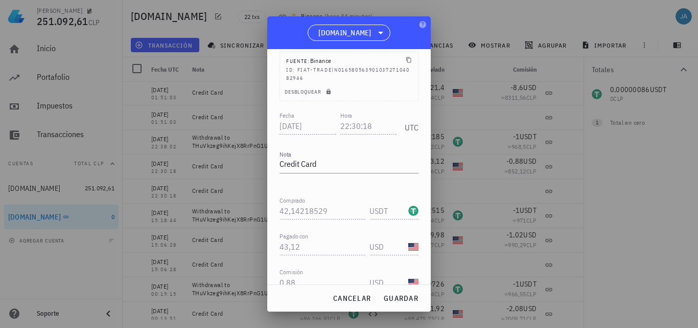
scroll to position [0, 0]
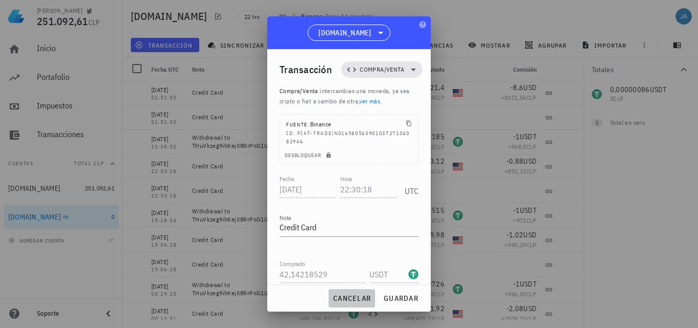
click at [336, 293] on span "cancelar" at bounding box center [352, 297] width 38 height 9
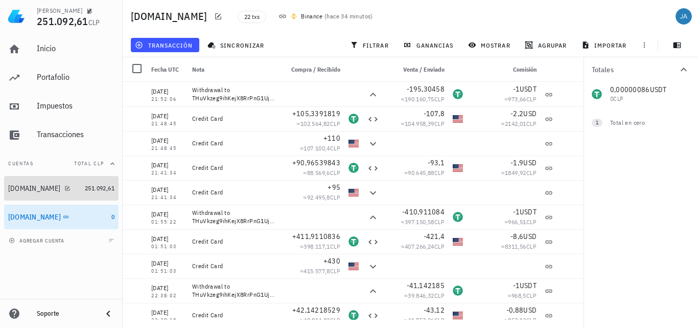
click at [33, 184] on div "[DOMAIN_NAME]" at bounding box center [34, 188] width 52 height 9
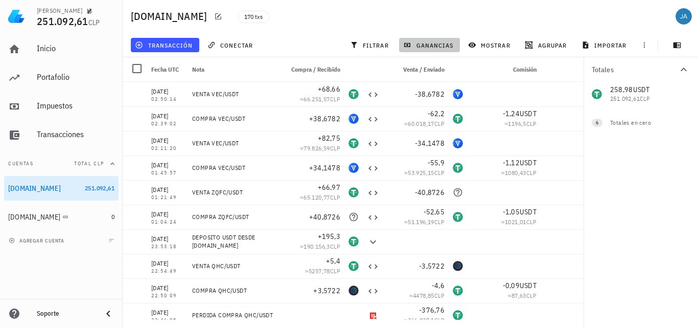
click at [436, 44] on span "ganancias" at bounding box center [429, 45] width 48 height 8
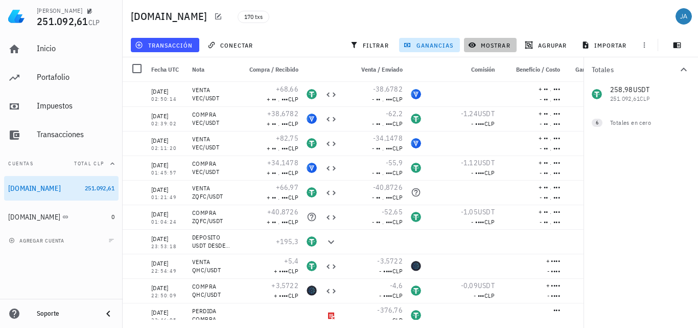
click at [497, 42] on span "mostrar" at bounding box center [490, 45] width 40 height 8
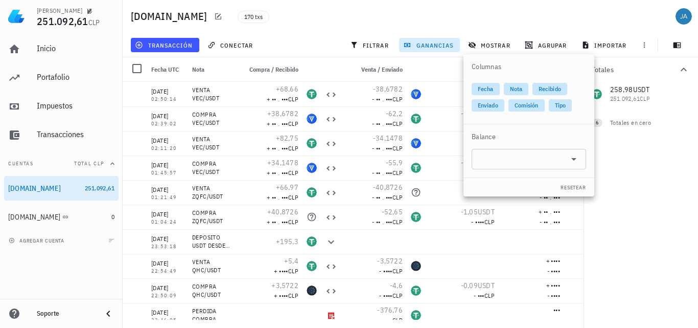
click at [429, 43] on span "ganancias" at bounding box center [429, 45] width 48 height 8
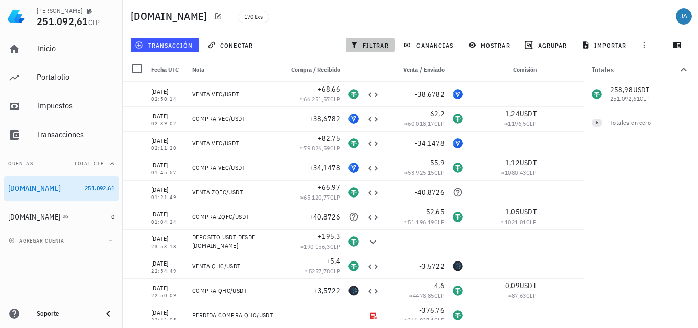
click at [378, 44] on span "filtrar" at bounding box center [370, 45] width 37 height 8
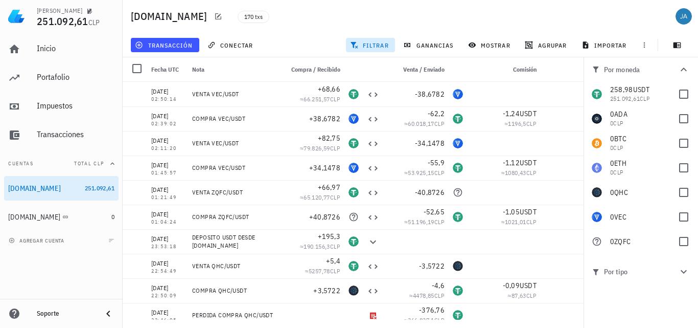
click at [378, 44] on span "filtrar" at bounding box center [370, 45] width 37 height 8
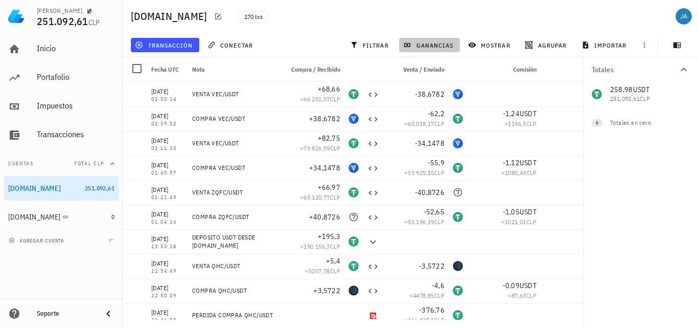
click at [456, 44] on button "ganancias" at bounding box center [429, 45] width 61 height 14
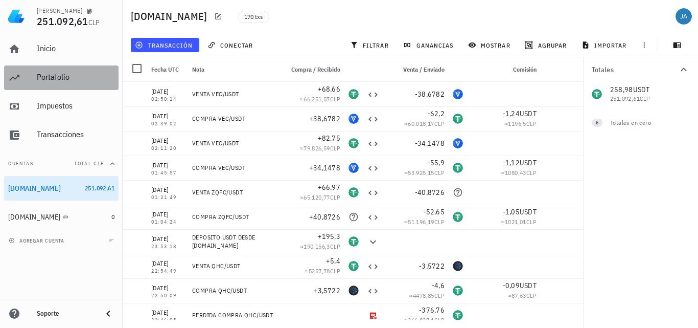
click at [35, 73] on link "Portafolio" at bounding box center [61, 77] width 115 height 25
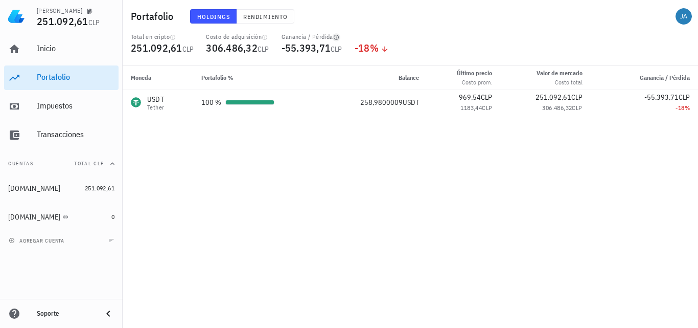
click at [338, 38] on icon "button" at bounding box center [336, 37] width 6 height 6
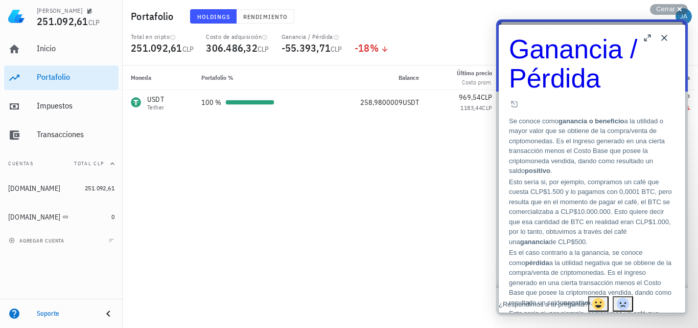
scroll to position [277, 0]
click at [664, 34] on button "Close" at bounding box center [665, 38] width 16 height 16
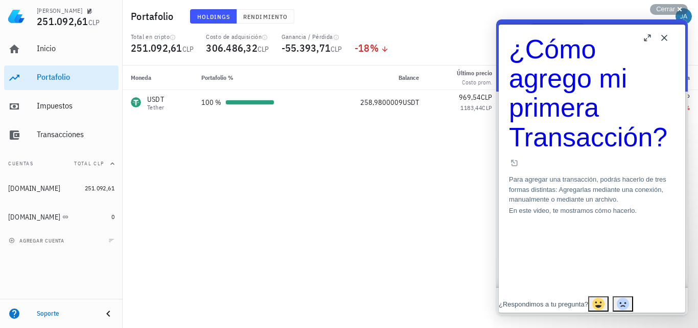
click at [663, 34] on button "Close" at bounding box center [665, 38] width 16 height 16
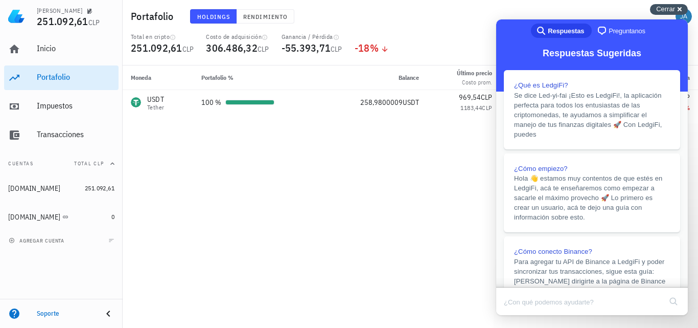
click at [672, 8] on span "Cerrar" at bounding box center [666, 9] width 19 height 8
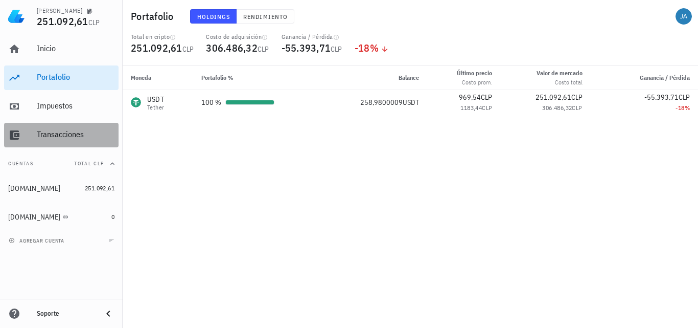
click at [64, 133] on div "Transacciones" at bounding box center [76, 134] width 78 height 10
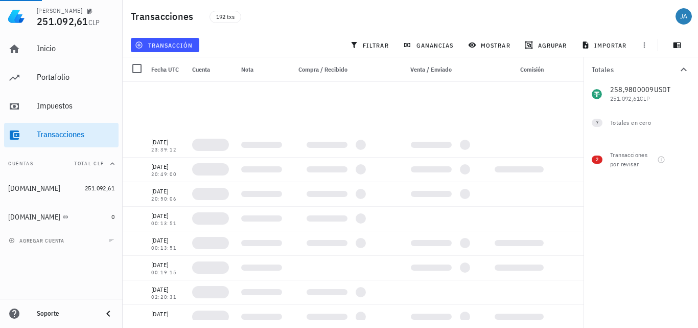
scroll to position [1790, 0]
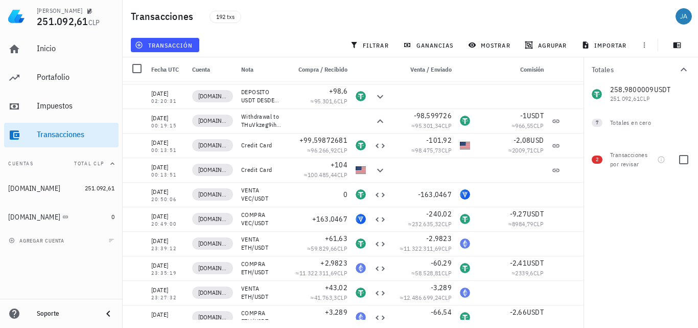
click at [599, 161] on span "2" at bounding box center [597, 159] width 3 height 8
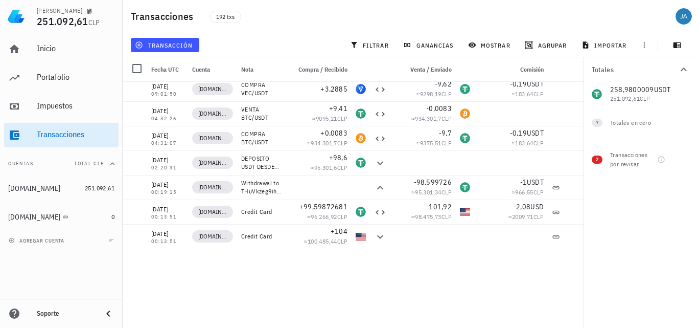
scroll to position [1534, 0]
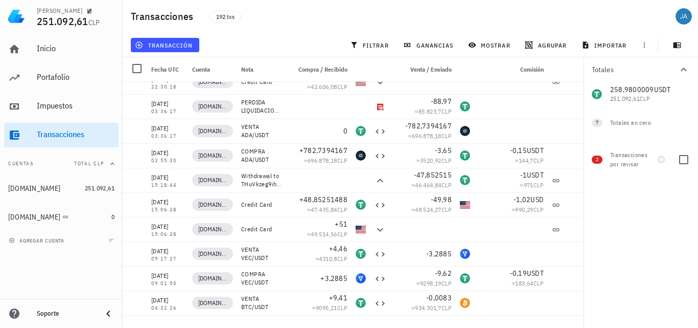
click at [630, 160] on div "Transacciones por revisar" at bounding box center [631, 159] width 43 height 18
click at [683, 160] on div at bounding box center [683, 159] width 17 height 17
checkbox input "true"
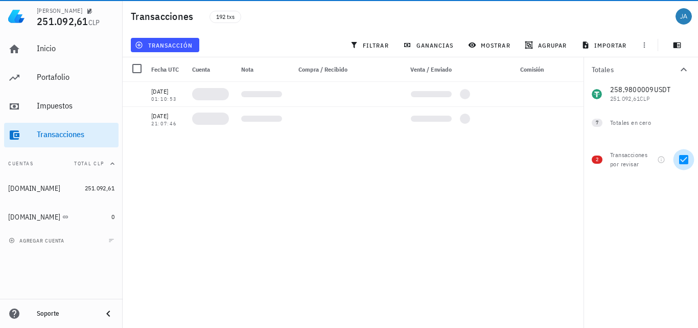
scroll to position [0, 0]
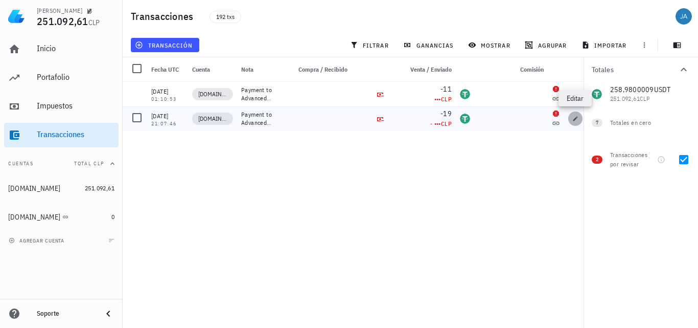
click at [574, 120] on icon "button" at bounding box center [576, 118] width 5 height 5
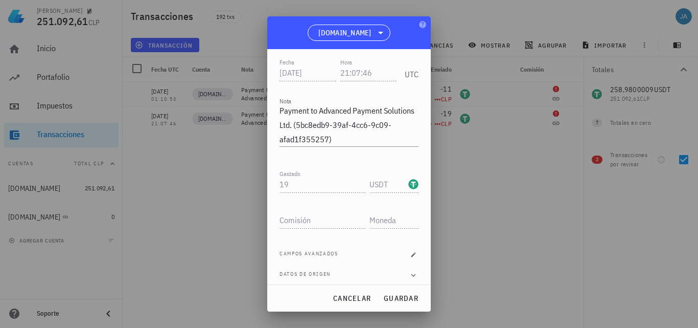
scroll to position [115, 0]
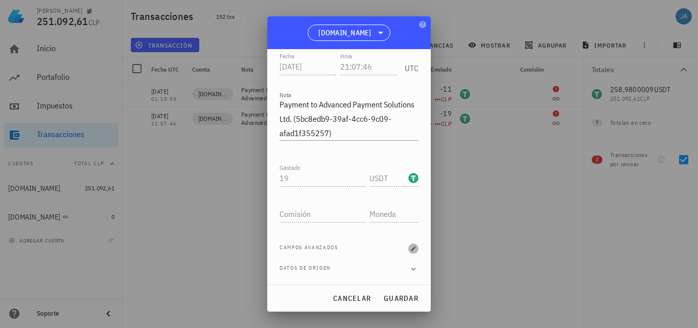
click at [411, 250] on icon "button" at bounding box center [414, 248] width 6 height 6
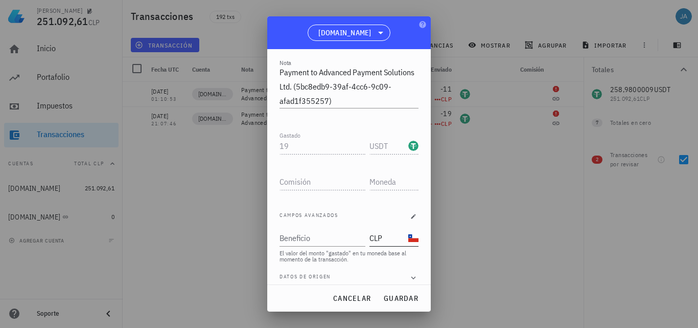
scroll to position [155, 0]
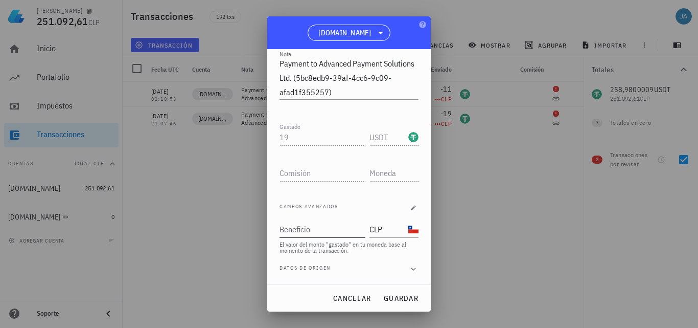
click at [312, 235] on input "Beneficio" at bounding box center [322, 229] width 84 height 16
type input "0"
click at [389, 300] on span "guardar" at bounding box center [400, 297] width 35 height 9
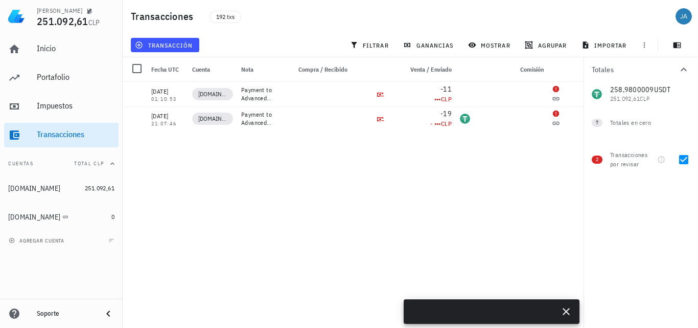
scroll to position [0, 0]
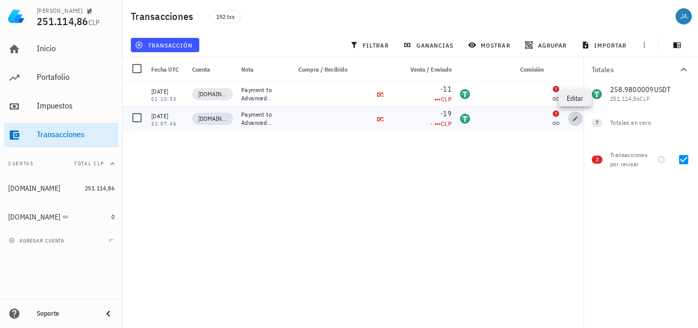
click at [579, 120] on span "button" at bounding box center [576, 119] width 14 height 6
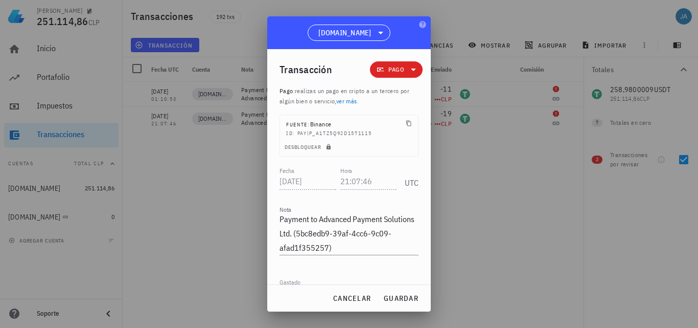
scroll to position [115, 0]
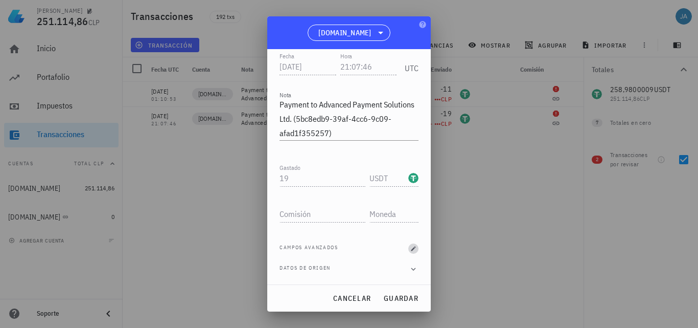
click at [411, 248] on icon "button" at bounding box center [414, 248] width 6 height 6
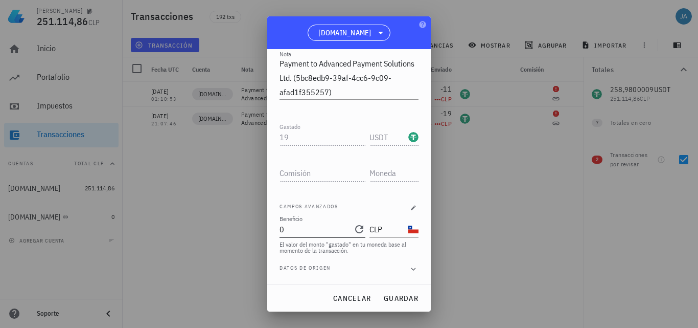
click at [324, 230] on input "0" at bounding box center [316, 229] width 72 height 16
type input "0"
click at [388, 297] on span "guardar" at bounding box center [400, 297] width 35 height 9
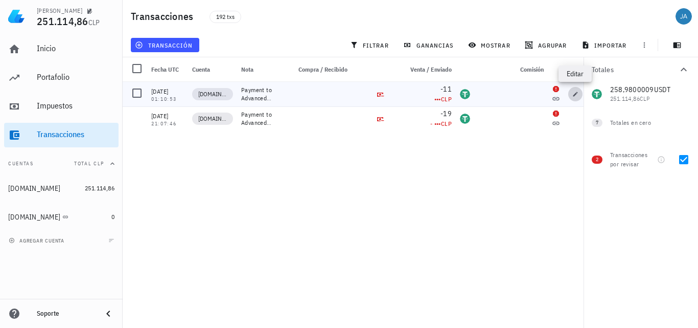
click at [574, 94] on icon "button" at bounding box center [576, 94] width 6 height 6
type input "[DATE]"
type input "01:10:53"
type textarea "Payment to Advanced Payment Solutions Ltd. (4fad16e4-fbf6-432f-92aa-6183429ff4a…"
type input "11"
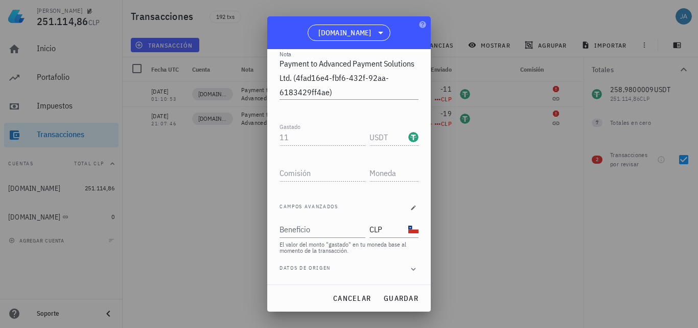
click at [409, 137] on div "USDT-icon" at bounding box center [414, 137] width 10 height 10
click at [303, 226] on div "Beneficio" at bounding box center [322, 229] width 84 height 16
type input "0"
click at [388, 298] on span "guardar" at bounding box center [400, 297] width 35 height 9
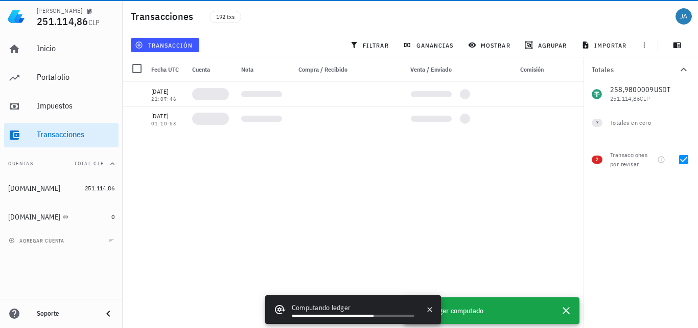
scroll to position [0, 0]
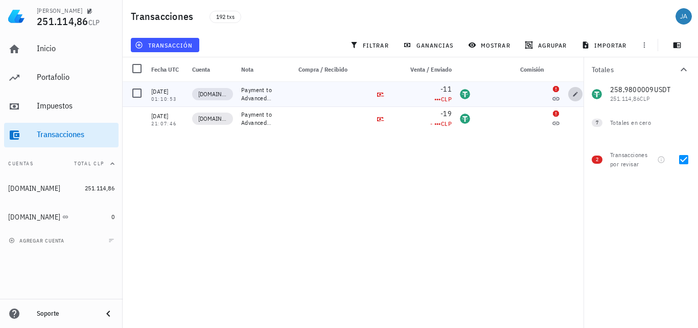
click at [574, 95] on icon "button" at bounding box center [576, 94] width 6 height 6
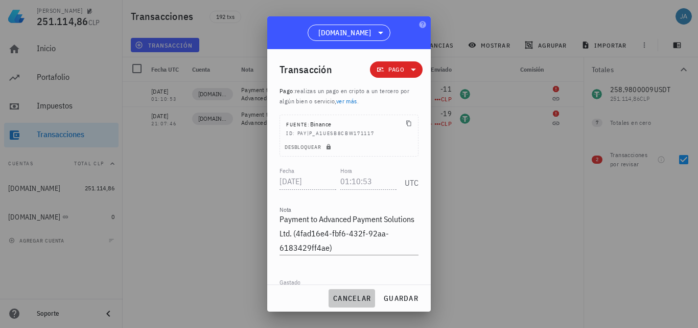
click at [340, 295] on span "cancelar" at bounding box center [352, 297] width 38 height 9
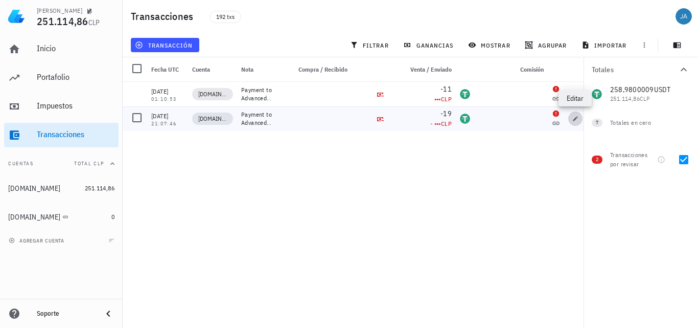
click at [573, 116] on icon "button" at bounding box center [576, 119] width 6 height 6
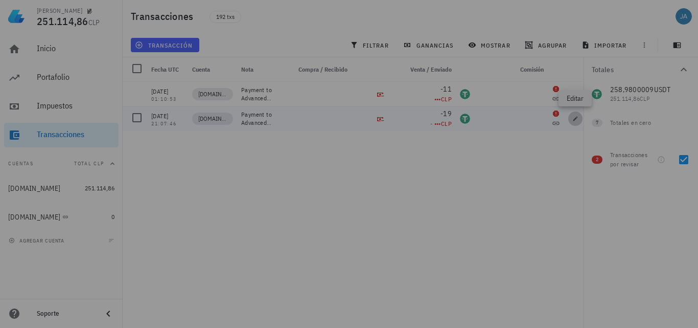
type input "[DATE]"
type input "21:07:46"
type textarea "Payment to Advanced Payment Solutions Ltd. (5bc8edb9-39af-4cc6-9c09-afad1f35525…"
type input "19"
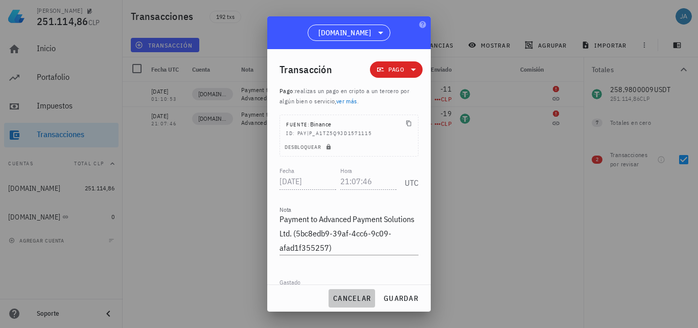
drag, startPoint x: 354, startPoint y: 299, endPoint x: 477, endPoint y: 170, distance: 177.9
click at [353, 300] on span "cancelar" at bounding box center [352, 297] width 38 height 9
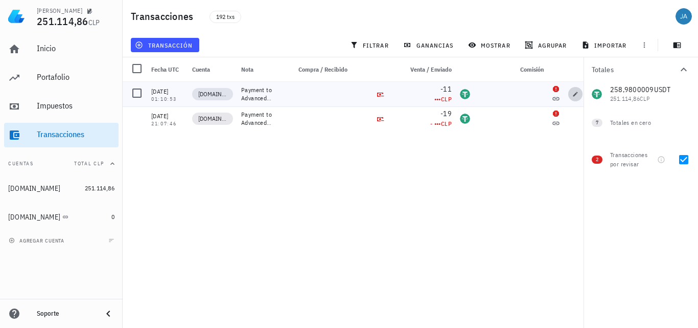
click at [573, 89] on button "button" at bounding box center [576, 94] width 14 height 14
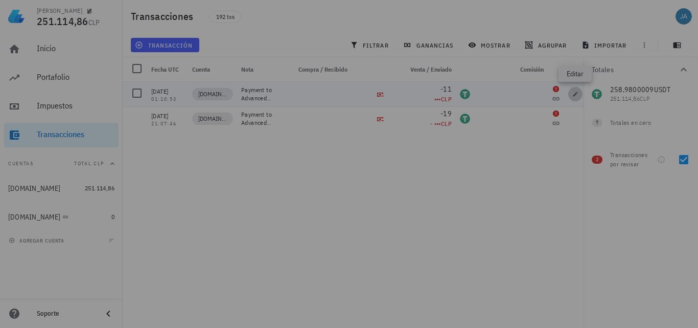
type input "[DATE]"
type input "01:10:53"
type textarea "Payment to Advanced Payment Solutions Ltd. (4fad16e4-fbf6-432f-92aa-6183429ff4a…"
type input "11"
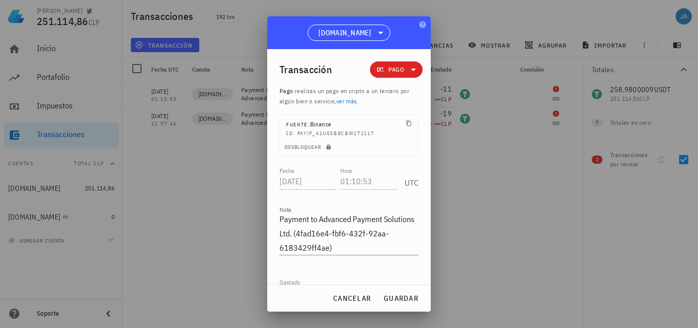
click at [305, 312] on div "Comisión" at bounding box center [349, 330] width 139 height 36
click at [399, 300] on span "guardar" at bounding box center [400, 297] width 35 height 9
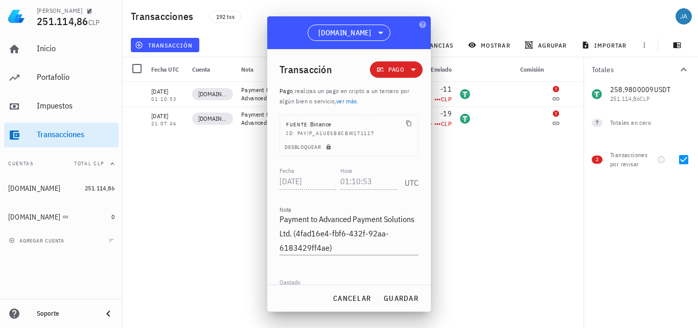
type input "0"
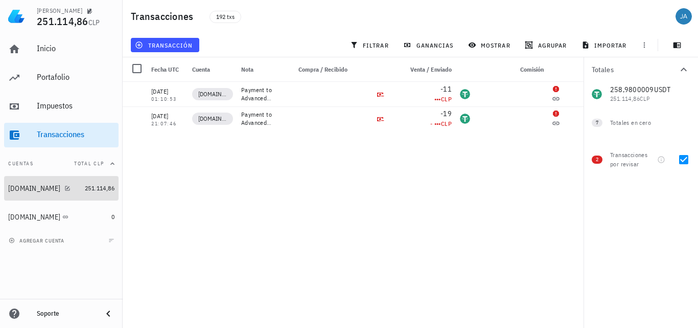
click at [28, 186] on div "[DOMAIN_NAME]" at bounding box center [34, 188] width 52 height 9
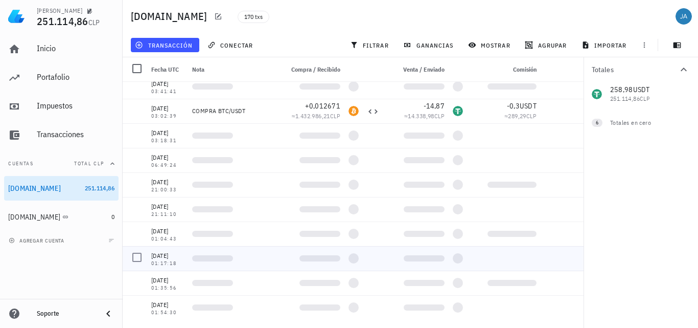
scroll to position [3934, 0]
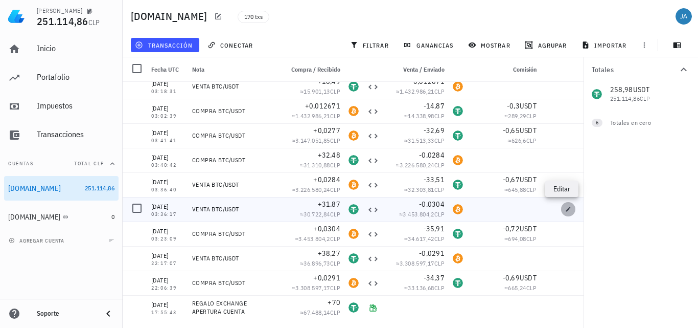
click at [566, 211] on icon "button" at bounding box center [569, 209] width 6 height 6
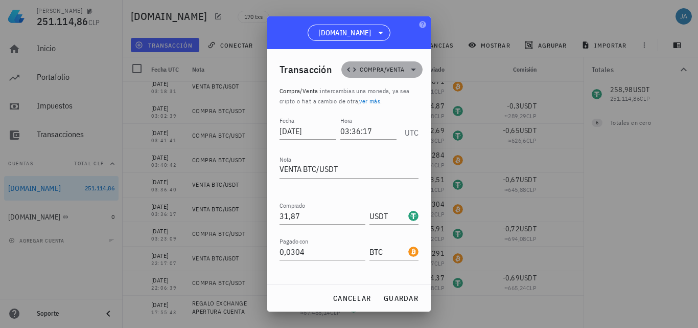
click at [383, 69] on span "Compra/Venta" at bounding box center [382, 69] width 44 height 10
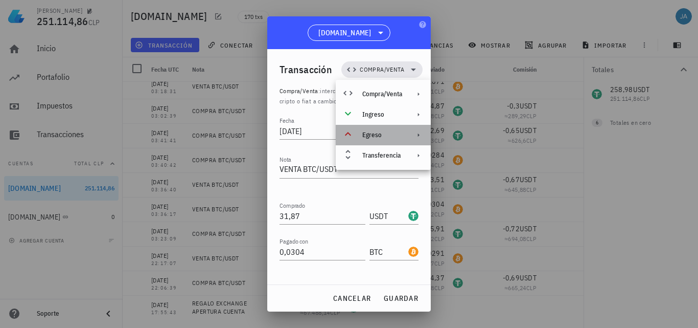
click at [381, 132] on div "Egreso" at bounding box center [383, 135] width 40 height 8
click at [404, 134] on div "Egreso" at bounding box center [383, 135] width 95 height 20
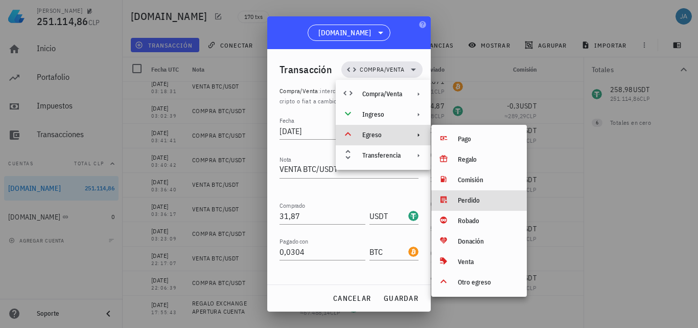
click at [476, 203] on div "Perdido" at bounding box center [488, 200] width 61 height 8
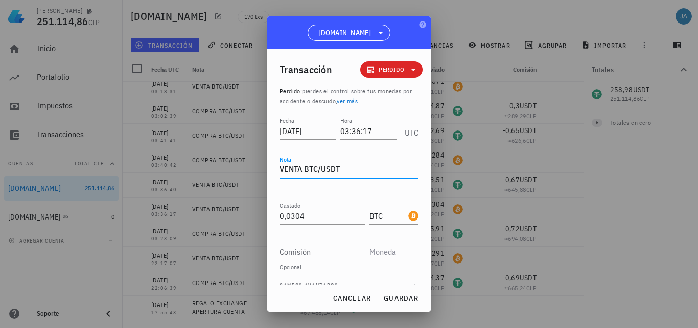
click at [350, 169] on textarea "VENTA BTC/USDT" at bounding box center [349, 170] width 139 height 16
type textarea "PERDIDA VENTA BTC/USDT"
click at [396, 302] on span "guardar" at bounding box center [400, 297] width 35 height 9
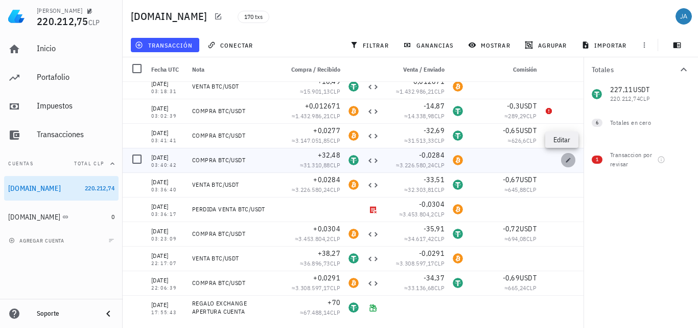
click at [566, 161] on icon "button" at bounding box center [569, 160] width 6 height 6
type input "03:40:42"
type textarea "COMPRA BTC/USDT"
type input "32,48"
type input "0,0284"
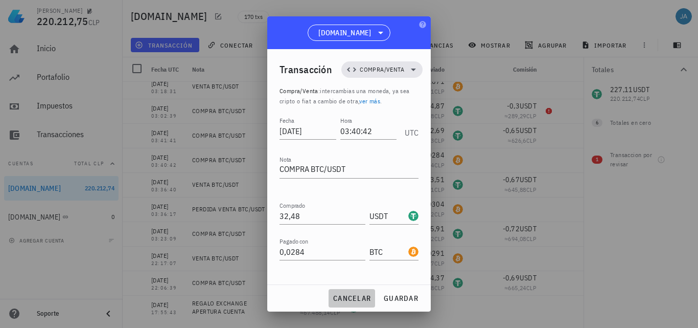
click at [350, 300] on span "cancelar" at bounding box center [352, 297] width 38 height 9
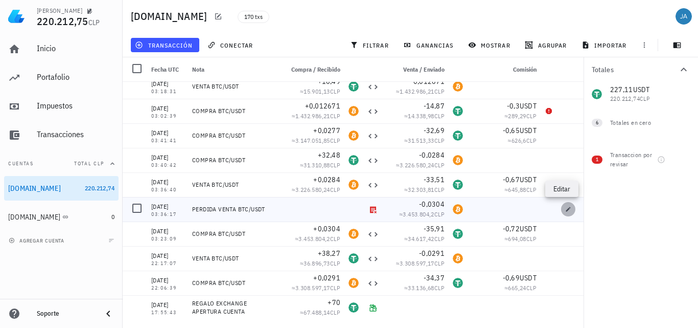
click at [567, 210] on icon "button" at bounding box center [569, 209] width 5 height 5
type input "03:36:17"
type textarea "PERDIDA VENTA BTC/USDT"
type input "0,0304"
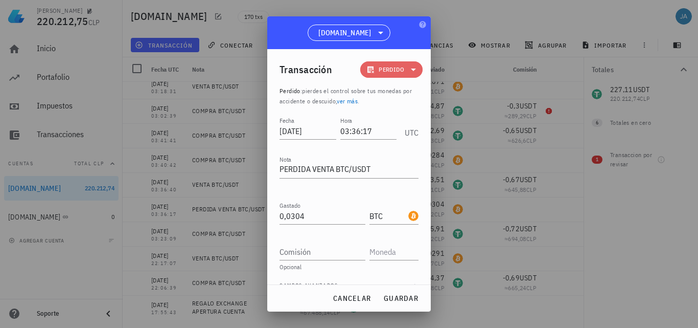
click at [408, 71] on icon at bounding box center [414, 69] width 12 height 12
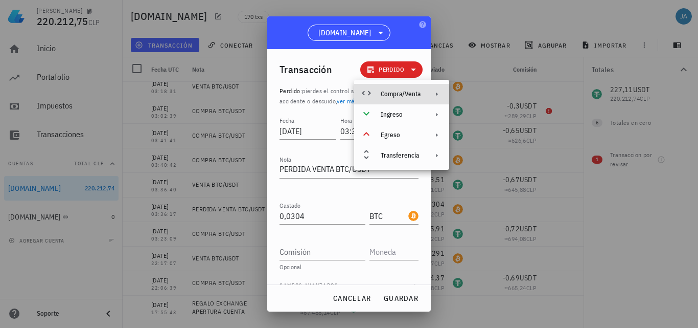
click at [403, 91] on div "Compra/Venta" at bounding box center [401, 94] width 40 height 8
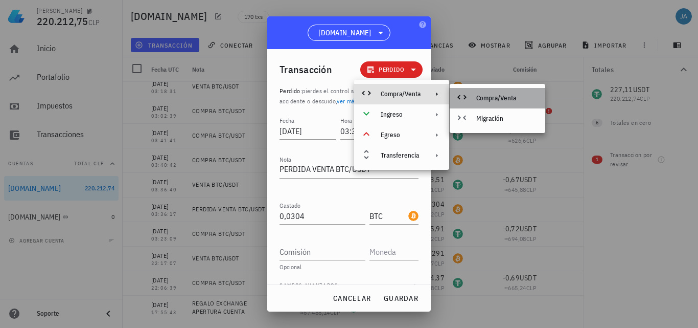
click at [487, 95] on div "Compra/Venta" at bounding box center [507, 98] width 61 height 8
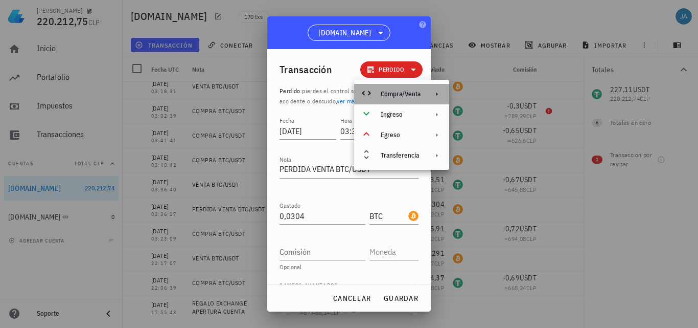
click at [405, 92] on div "Compra/Venta" at bounding box center [401, 94] width 40 height 8
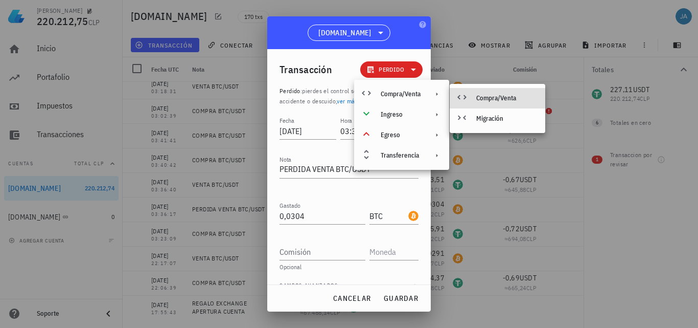
click at [487, 96] on div "Compra/Venta" at bounding box center [507, 98] width 61 height 8
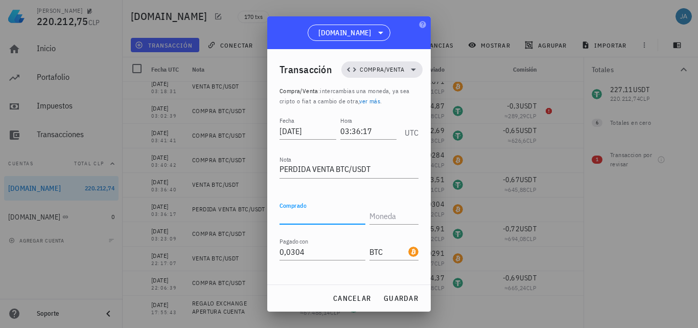
click at [332, 213] on input "Comprado" at bounding box center [323, 216] width 86 height 16
drag, startPoint x: 287, startPoint y: 31, endPoint x: 193, endPoint y: 2, distance: 98.6
click at [192, 32] on div "[PERSON_NAME] 220.212,75 CLP Inicio [GEOGRAPHIC_DATA] Impuestos [GEOGRAPHIC_DAT…" at bounding box center [349, 164] width 698 height 328
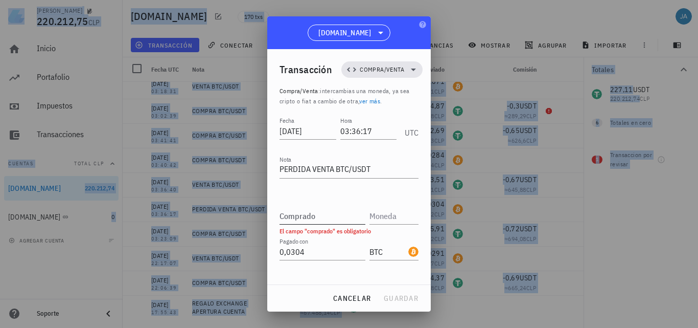
click at [328, 212] on input "Comprado" at bounding box center [323, 216] width 86 height 16
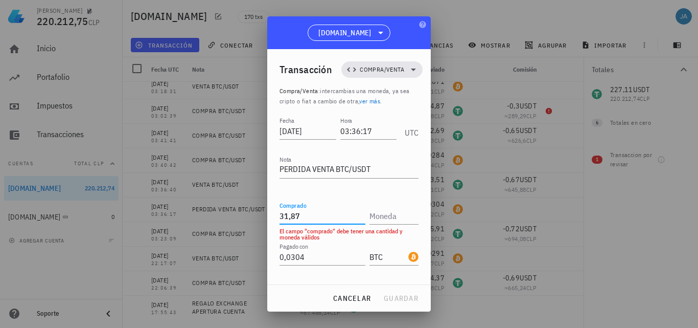
type input "31,87"
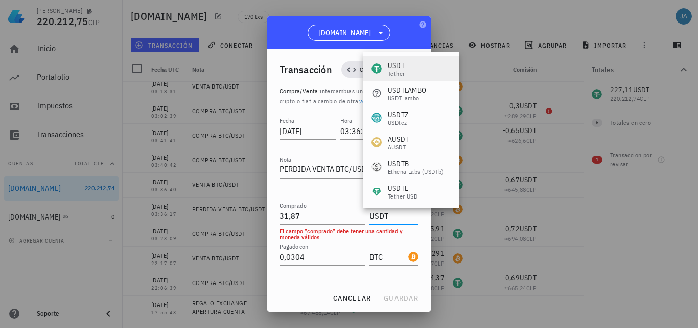
click at [416, 66] on div "USDT Tether" at bounding box center [412, 68] width 96 height 25
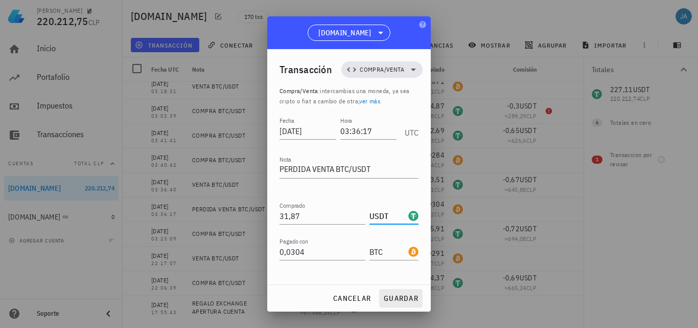
type input "USDT"
click at [410, 298] on span "guardar" at bounding box center [400, 297] width 35 height 9
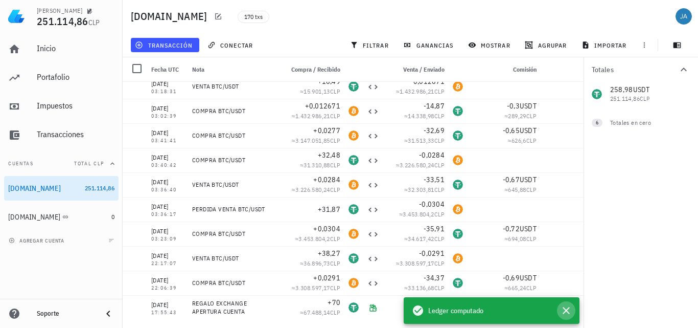
click at [566, 309] on icon "button" at bounding box center [566, 310] width 7 height 7
